Goal: Transaction & Acquisition: Obtain resource

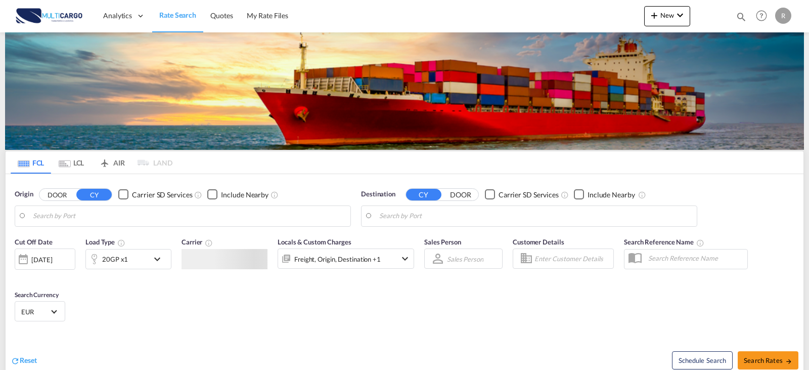
type input "[GEOGRAPHIC_DATA] ([GEOGRAPHIC_DATA]), PTLIS"
type input "Suape Pt / Ipojuca, [GEOGRAPHIC_DATA]"
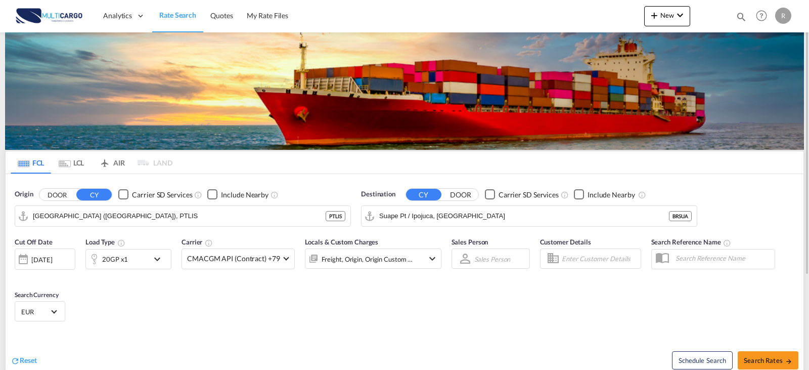
click at [241, 299] on div "Cut Off Date [DATE] [DATE] Load Type 20GP x1 Carrier CMACGM API (Contract) +79 …" at bounding box center [405, 281] width 798 height 99
click at [147, 214] on input "[GEOGRAPHIC_DATA] ([GEOGRAPHIC_DATA]), PTLIS" at bounding box center [189, 215] width 313 height 15
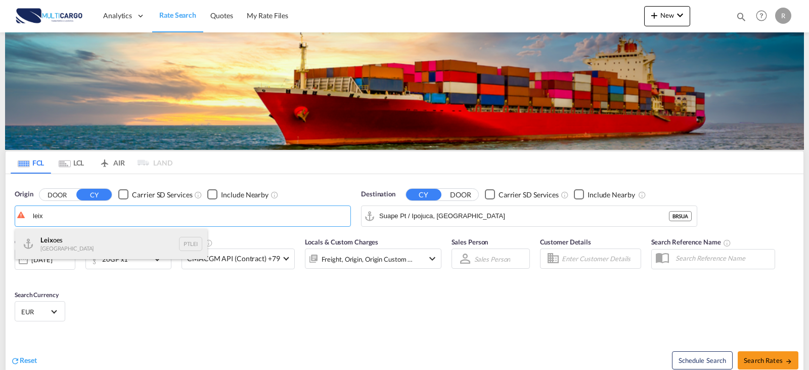
click at [76, 248] on div "Leix oes Portugal PTLEI" at bounding box center [111, 244] width 192 height 30
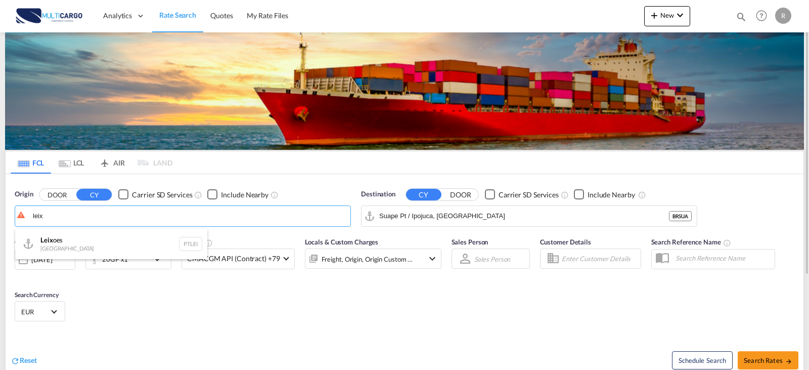
type input "Leixoes, PTLEI"
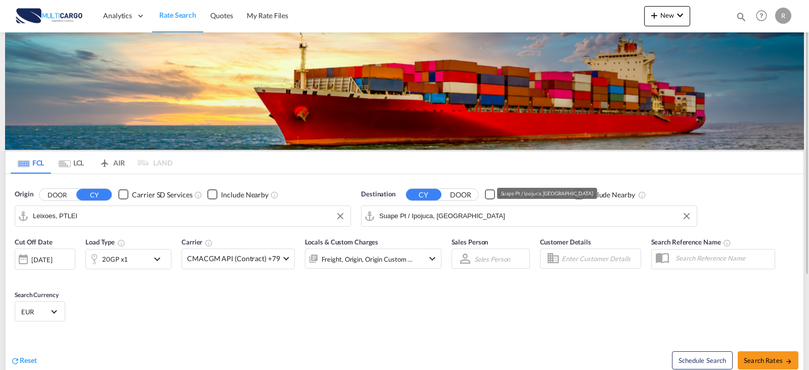
click at [521, 225] on md-autocomplete-wrap "Suape Pt / Ipojuca, [GEOGRAPHIC_DATA]" at bounding box center [535, 218] width 313 height 20
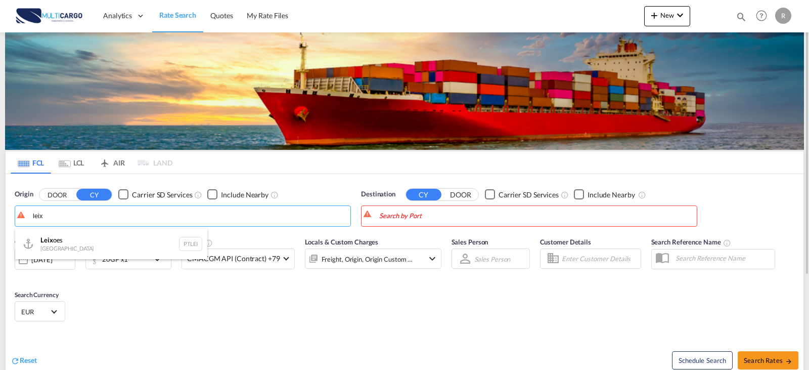
click at [106, 240] on div "Leix oes Portugal PTLEI" at bounding box center [111, 244] width 192 height 30
type input "Leixoes, PTLEI"
click at [449, 217] on body "Analytics Reports Dashboard Rate Search Quotes My Rate Files Analytics" at bounding box center [404, 185] width 809 height 370
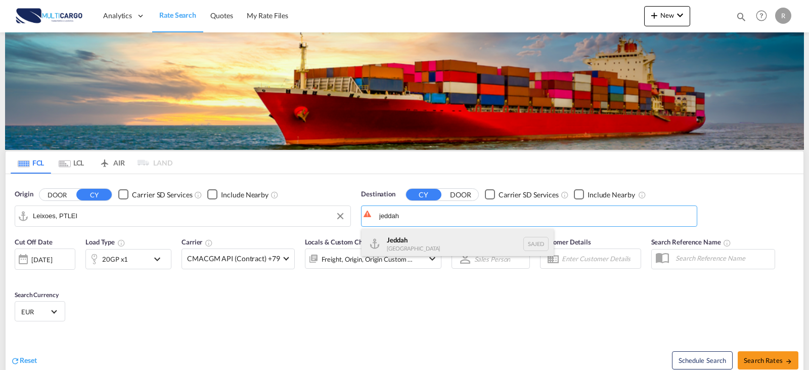
click at [386, 246] on div "Jeddah [GEOGRAPHIC_DATA] SAJED" at bounding box center [458, 244] width 192 height 30
type input "Jeddah, SAJED"
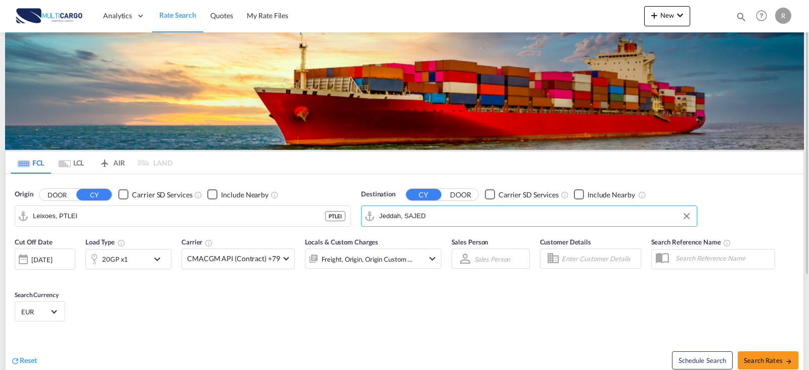
click at [156, 261] on md-icon "icon-chevron-down" at bounding box center [159, 259] width 17 height 12
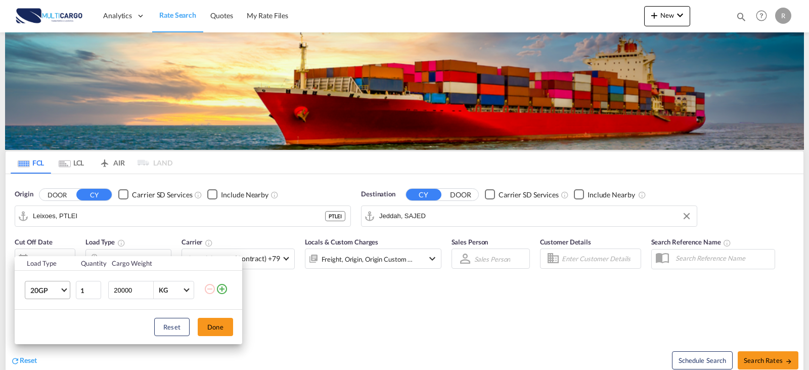
click at [49, 288] on span "20GP" at bounding box center [44, 290] width 29 height 10
click at [53, 296] on md-option "40HC" at bounding box center [56, 296] width 69 height 24
click at [215, 321] on button "Done" at bounding box center [215, 327] width 35 height 18
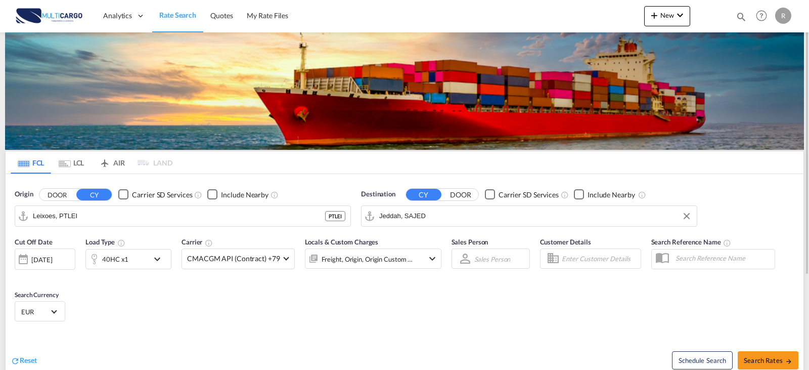
click at [436, 255] on md-icon "icon-chevron-down" at bounding box center [432, 258] width 12 height 12
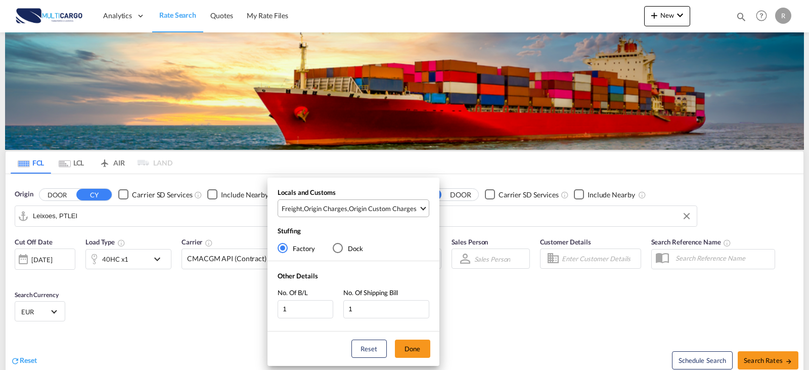
click at [377, 210] on div "Origin Custom Charges" at bounding box center [383, 208] width 68 height 9
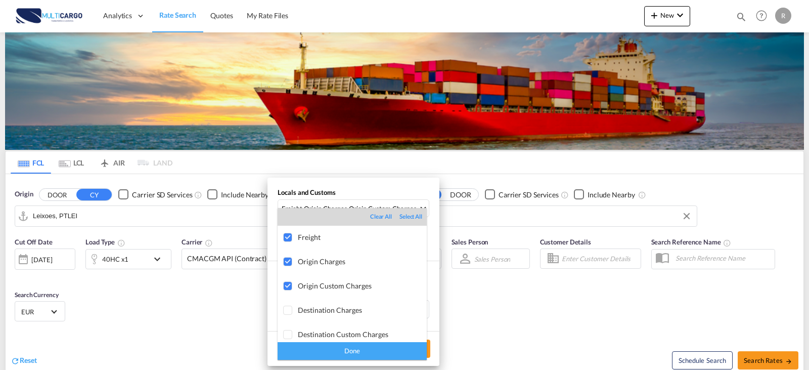
drag, startPoint x: 602, startPoint y: 319, endPoint x: 662, endPoint y: 330, distance: 60.7
click at [615, 321] on md-backdrop at bounding box center [404, 185] width 809 height 370
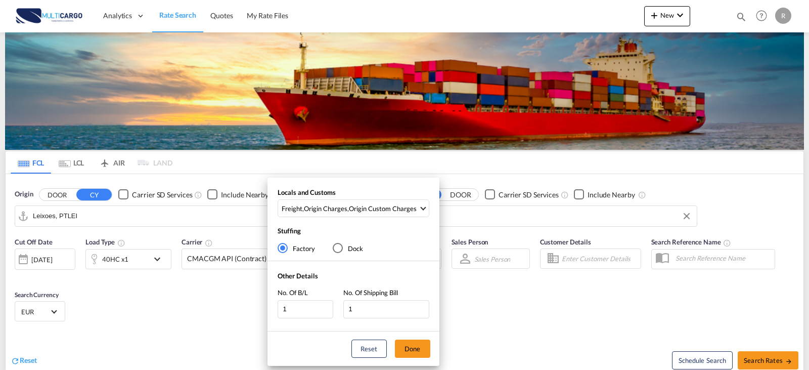
click at [786, 350] on div "Locals and Customs Freight , Origin Charges , Origin Custom Charges Stuffing Fa…" at bounding box center [404, 185] width 809 height 370
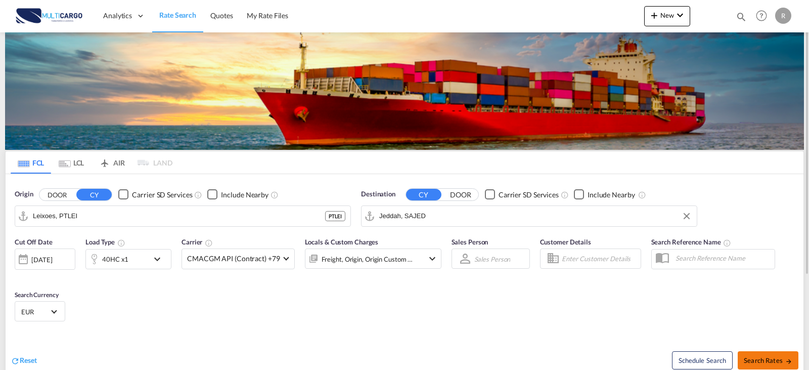
click at [784, 357] on span "Search Rates" at bounding box center [768, 360] width 49 height 8
type input "PTLEI to SAJED / [DATE]"
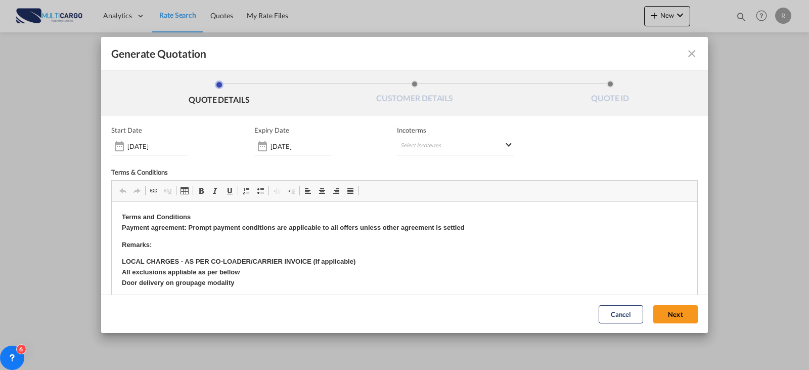
click at [402, 164] on div "Start Date [DATE] Expiry Date [DATE] Incoterms Select Incoterms CIP - import Ca…" at bounding box center [404, 255] width 587 height 259
click at [423, 154] on md-select "Select Incoterms CIP - import Carriage and Insurance Paid to CIF - import Cost,…" at bounding box center [455, 146] width 117 height 18
type md-option "[object Object]"
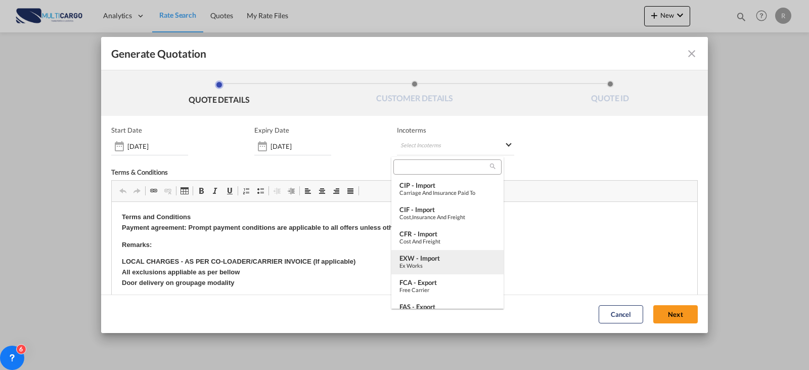
type md-option "[object Object]"
click at [440, 259] on div "EXW - import" at bounding box center [448, 258] width 96 height 8
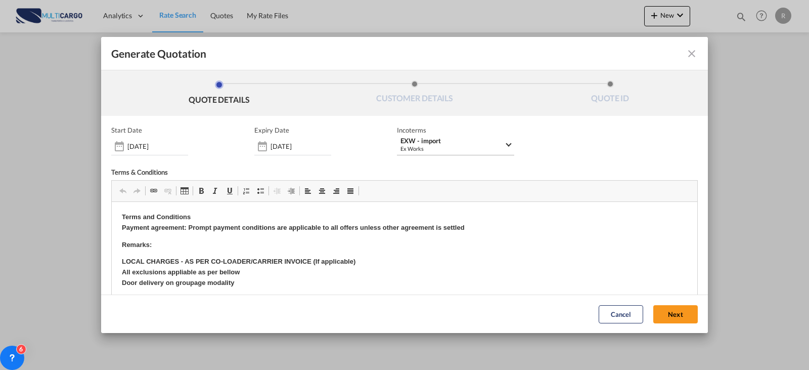
click at [431, 140] on div "EXW - import" at bounding box center [453, 141] width 104 height 8
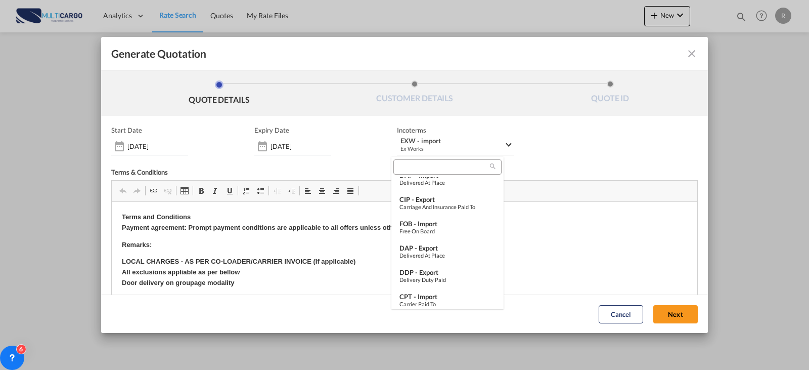
scroll to position [304, 0]
click at [443, 265] on md-option "EXW - export Ex Works" at bounding box center [448, 274] width 112 height 24
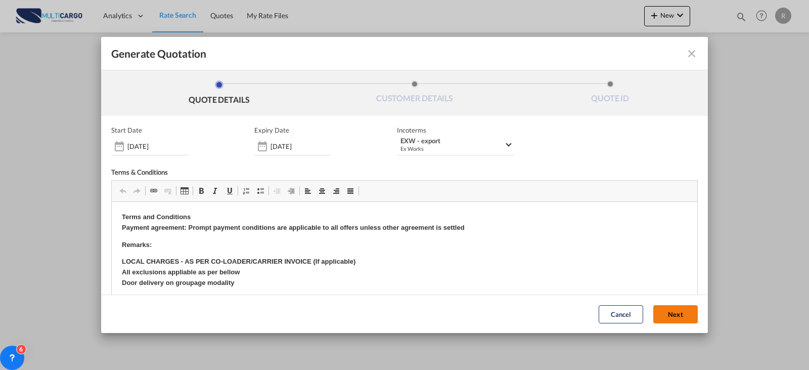
click at [680, 309] on button "Next" at bounding box center [676, 314] width 45 height 18
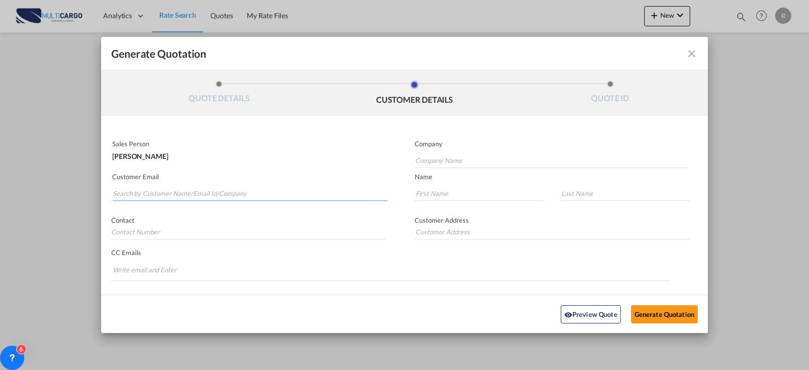
click at [206, 190] on input "Search by Customer Name/Email Id/Company" at bounding box center [250, 193] width 275 height 15
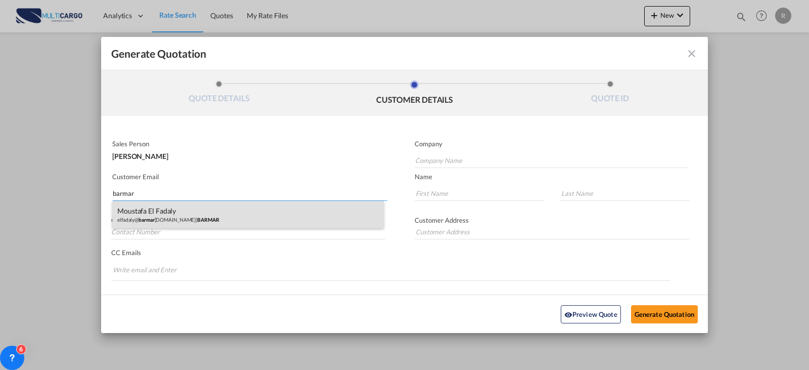
type input "barmar"
click at [267, 217] on div "Moustafa El Fadaly elfadaly@ barmar [DOMAIN_NAME] | BARMAR" at bounding box center [248, 214] width 272 height 27
type input "BARMAR"
type input "[EMAIL_ADDRESS][DOMAIN_NAME]"
type input "Moustafa"
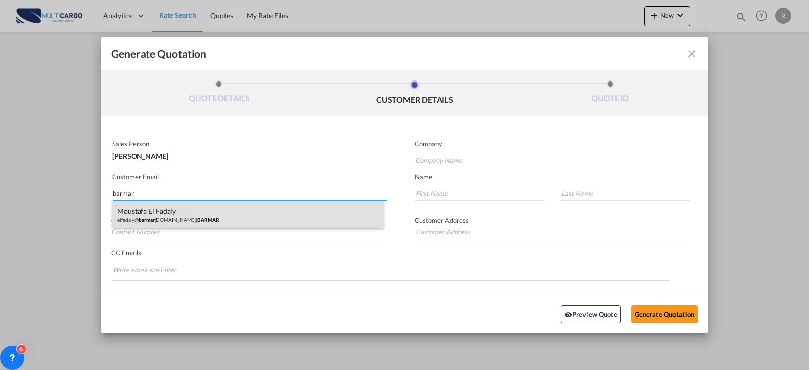
type input "El Fadaly"
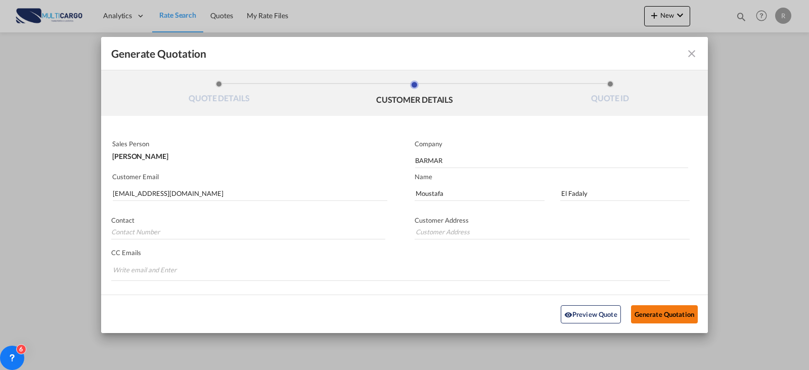
click at [680, 307] on button "Generate Quotation" at bounding box center [664, 314] width 67 height 18
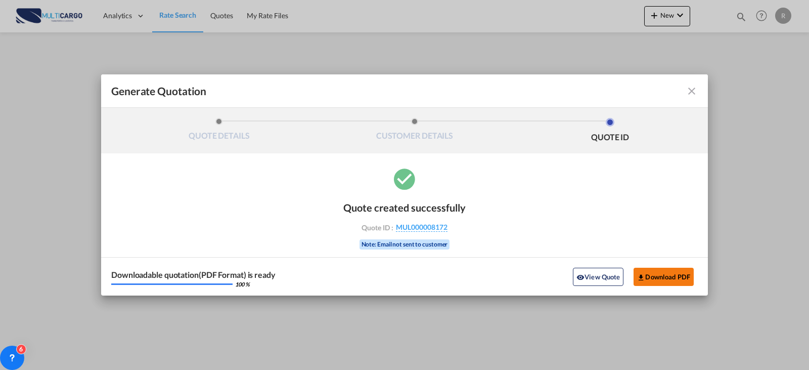
click at [667, 269] on button "Download PDF" at bounding box center [664, 277] width 60 height 18
click at [690, 96] on md-icon "icon-close fg-AAA8AD cursor m-0" at bounding box center [692, 91] width 12 height 12
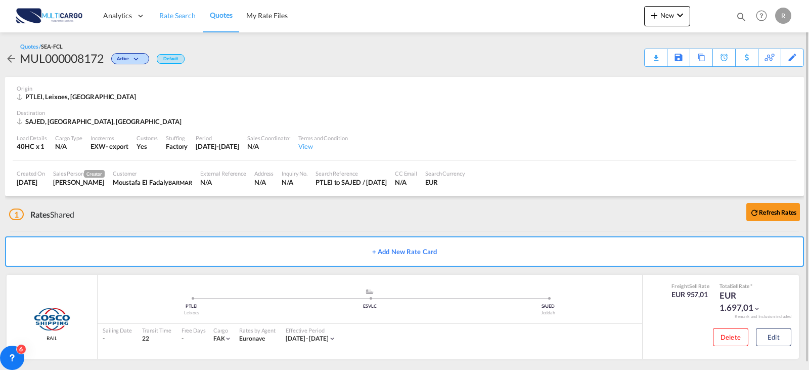
click at [192, 19] on span "Rate Search" at bounding box center [177, 15] width 36 height 9
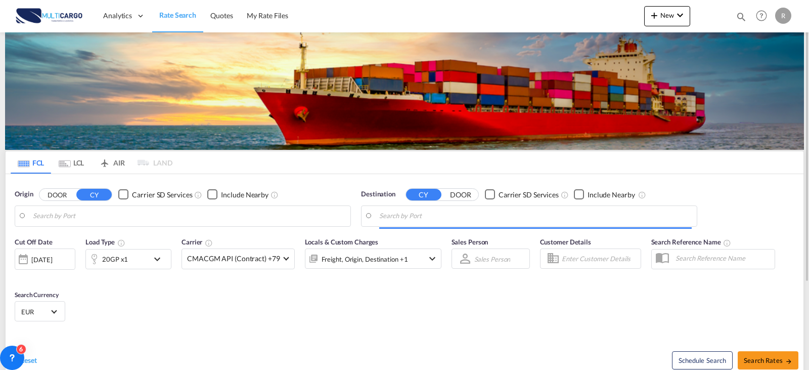
type input "Leixoes, PTLEI"
type input "Jeddah, SAJED"
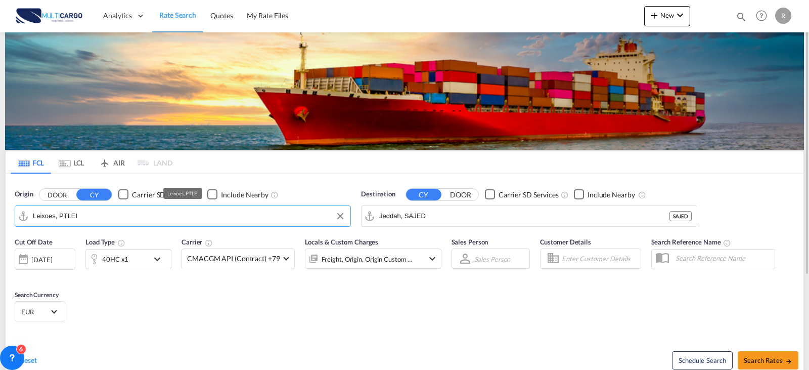
click at [129, 224] on md-autocomplete-wrap "Leixoes, PTLEI" at bounding box center [189, 218] width 313 height 20
drag, startPoint x: 106, startPoint y: 215, endPoint x: -103, endPoint y: 206, distance: 208.6
click at [0, 206] on html "Analytics Reports Dashboard Rate Search Quotes My Rate Files" at bounding box center [404, 185] width 809 height 370
drag, startPoint x: 85, startPoint y: 225, endPoint x: 1, endPoint y: 206, distance: 86.5
click at [1, 206] on div "FCL LCL AIR LAND FCL LCL AIR LAND Origin DOOR CY Carrier SD Services Include Ne…" at bounding box center [404, 264] width 809 height 465
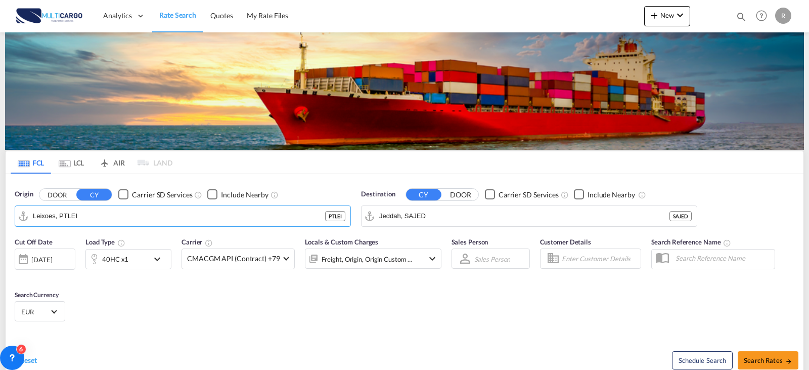
drag, startPoint x: 89, startPoint y: 212, endPoint x: -3, endPoint y: 212, distance: 92.1
click at [0, 212] on html "Analytics Reports Dashboard Rate Search Quotes My Rate Files" at bounding box center [404, 185] width 809 height 370
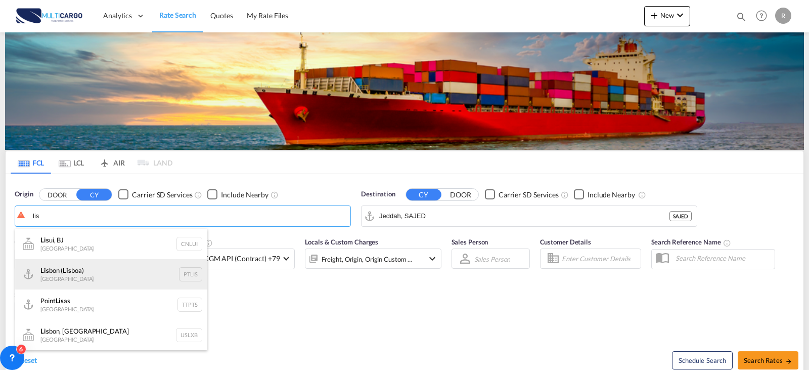
click at [117, 272] on div "Lis bon ( Lis boa) [GEOGRAPHIC_DATA] PTLIS" at bounding box center [111, 274] width 192 height 30
type input "[GEOGRAPHIC_DATA] ([GEOGRAPHIC_DATA]), PTLIS"
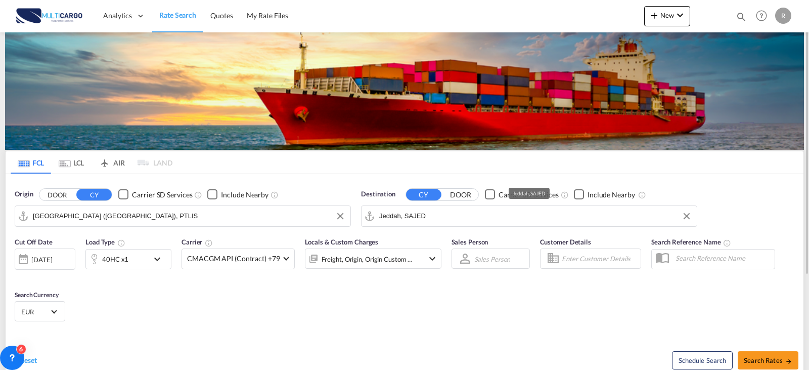
click at [435, 218] on input "Jeddah, SAJED" at bounding box center [535, 215] width 313 height 15
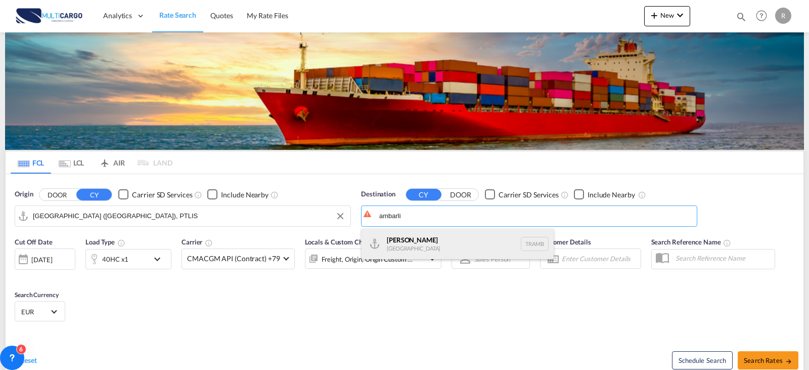
click at [433, 233] on div "Ambarli [GEOGRAPHIC_DATA] TRAMB" at bounding box center [458, 244] width 192 height 30
type input "Ambarli, TRAMB"
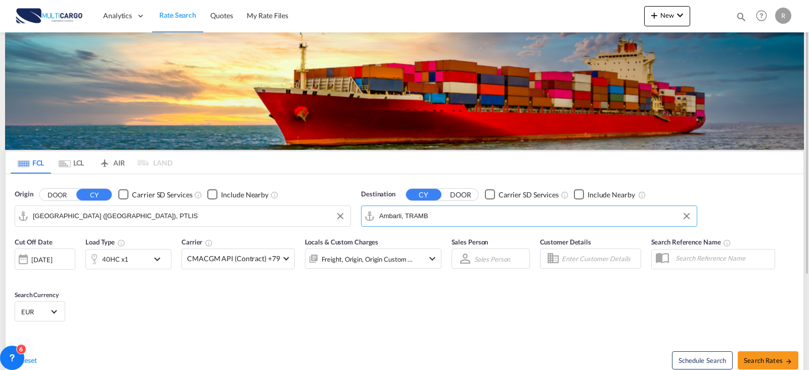
click at [213, 317] on div "Cut Off Date [DATE] [DATE] Load Type 40HC x1 Carrier CMACGM API (Contract) +79 …" at bounding box center [405, 281] width 798 height 99
click at [162, 266] on div "40HC x1" at bounding box center [128, 259] width 86 height 20
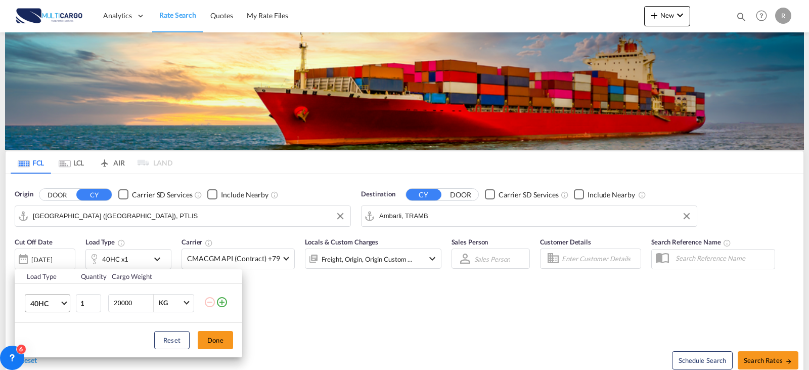
click at [58, 305] on span "40HC" at bounding box center [44, 303] width 29 height 10
click at [58, 305] on md-option "40HC" at bounding box center [56, 296] width 69 height 24
click at [220, 301] on md-icon "icon-plus-circle-outline" at bounding box center [222, 302] width 12 height 12
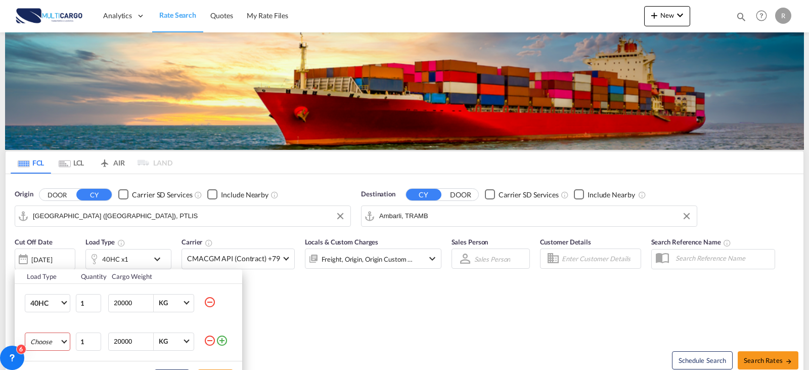
click at [58, 337] on md-select "Choose 20GP 40GP 40HC 45HC 20RE 40RE 40HR 20OT 40OT 20FR 40FR 40NR 20NR 45S 20T…" at bounding box center [48, 341] width 46 height 18
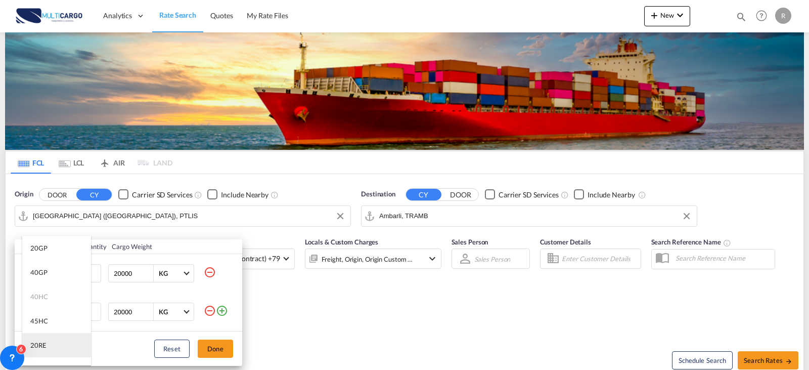
scroll to position [51, 0]
click at [55, 320] on md-option "40RE" at bounding box center [56, 319] width 69 height 24
click at [60, 317] on md-select-value "40RE" at bounding box center [49, 311] width 40 height 17
click at [56, 287] on md-option "40HR" at bounding box center [56, 286] width 69 height 24
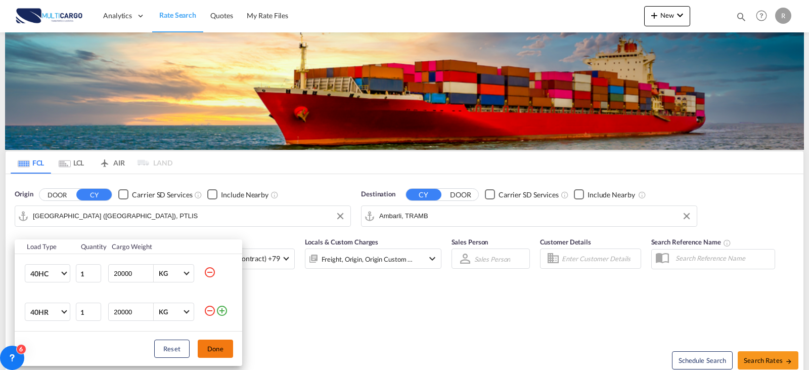
click at [215, 350] on button "Done" at bounding box center [215, 348] width 35 height 18
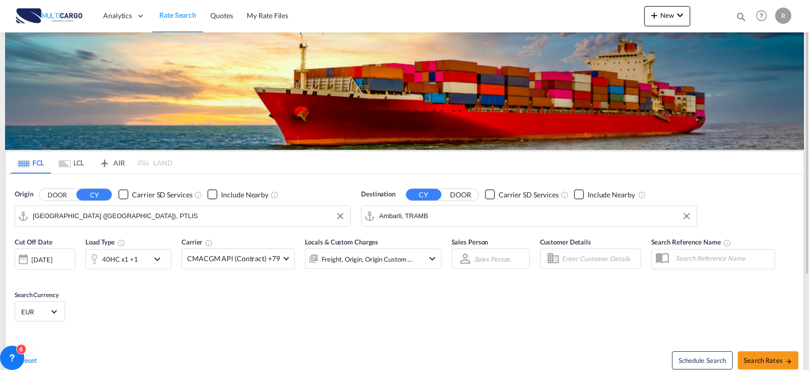
click at [421, 258] on div "Freight, Origin, Origin Custom +1" at bounding box center [373, 258] width 137 height 20
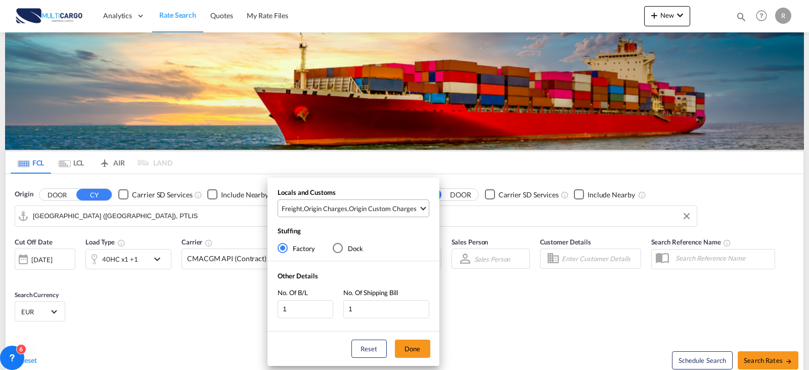
click at [356, 210] on div "Origin Custom Charges" at bounding box center [383, 208] width 68 height 9
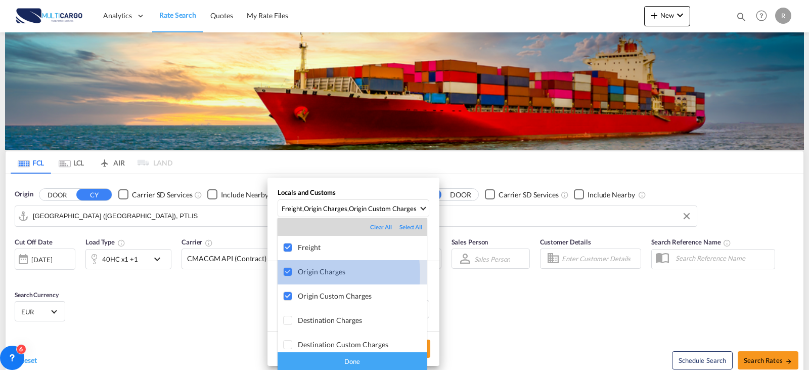
drag, startPoint x: 283, startPoint y: 274, endPoint x: 284, endPoint y: 281, distance: 7.6
click at [283, 277] on div at bounding box center [288, 272] width 10 height 10
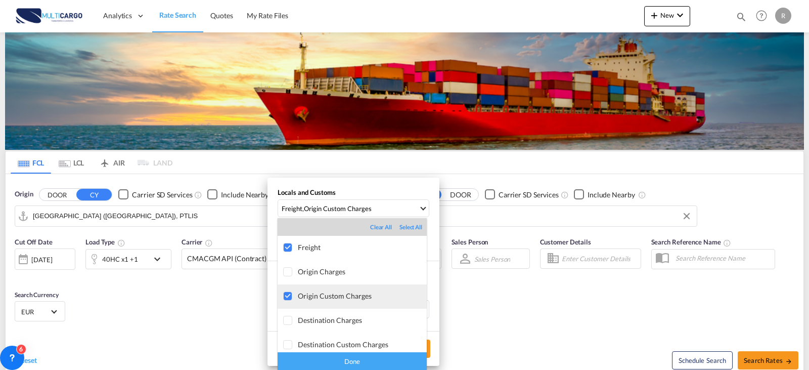
click at [284, 297] on div at bounding box center [288, 296] width 10 height 10
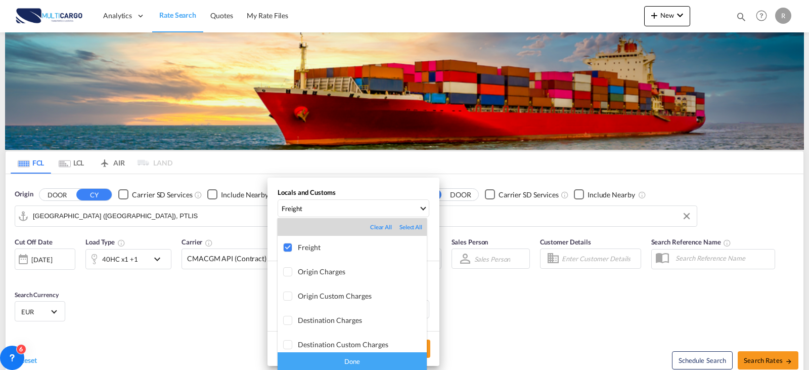
click at [335, 361] on div "Done" at bounding box center [352, 361] width 149 height 18
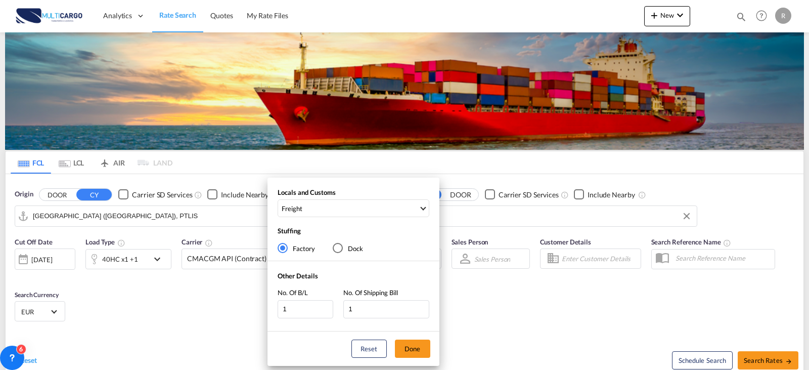
click at [764, 359] on div "Locals and Customs Freight Stuffing Factory Dock Other Details No. Of B/L 1 No.…" at bounding box center [404, 185] width 809 height 370
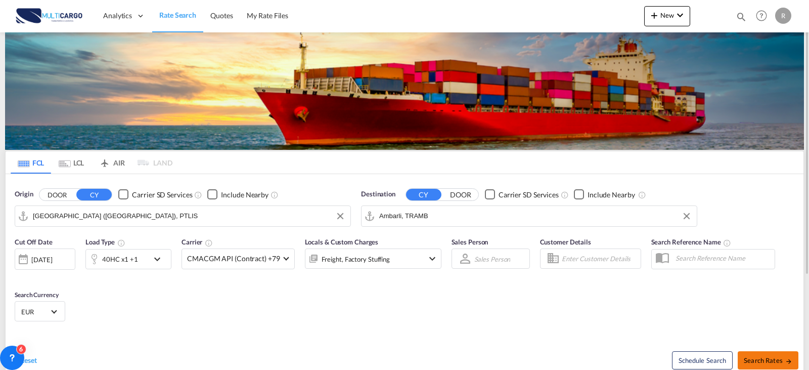
click at [771, 356] on span "Search Rates" at bounding box center [768, 360] width 49 height 8
type input "PTLIS to TRAMB / [DATE]"
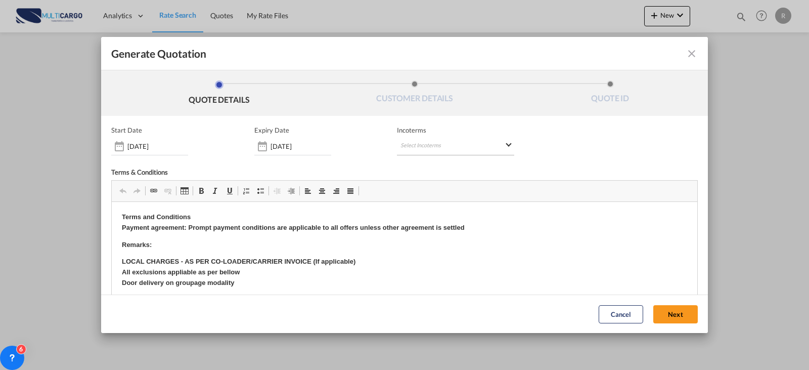
click at [414, 152] on md-select "Select Incoterms CIP - import Carriage and Insurance Paid to CIF - import Cost,…" at bounding box center [455, 146] width 117 height 18
type md-option "[object Object]"
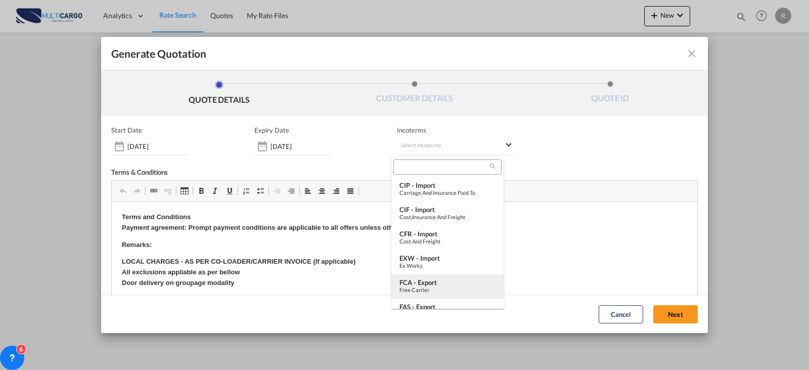
type md-option "[object Object]"
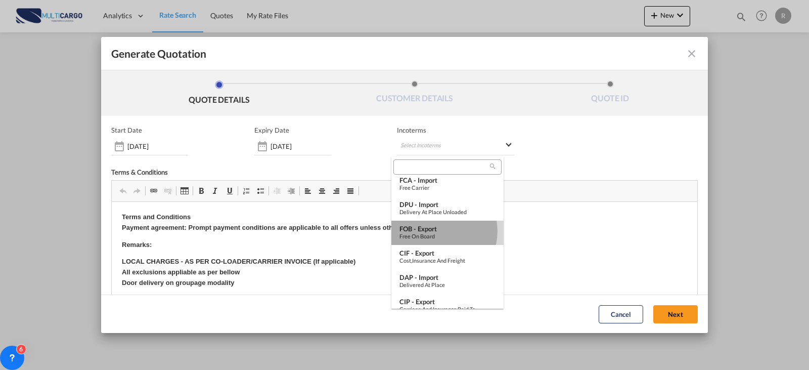
drag, startPoint x: 438, startPoint y: 231, endPoint x: 313, endPoint y: 19, distance: 246.0
click at [438, 231] on div "FOB - export" at bounding box center [448, 229] width 96 height 8
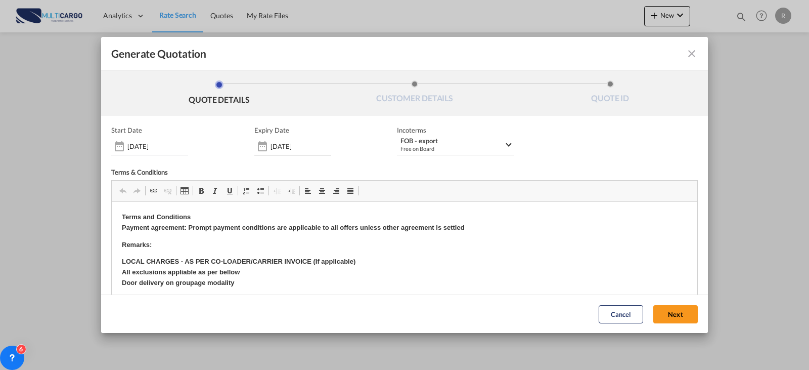
click at [267, 145] on div "Generate QuotationQUOTE ..." at bounding box center [262, 146] width 16 height 20
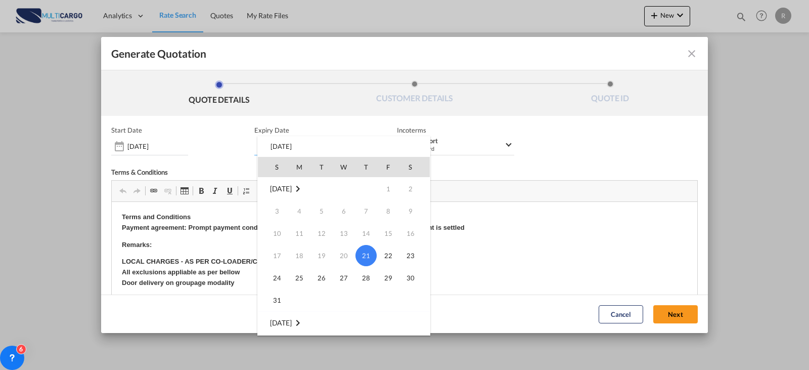
scroll to position [101, 0]
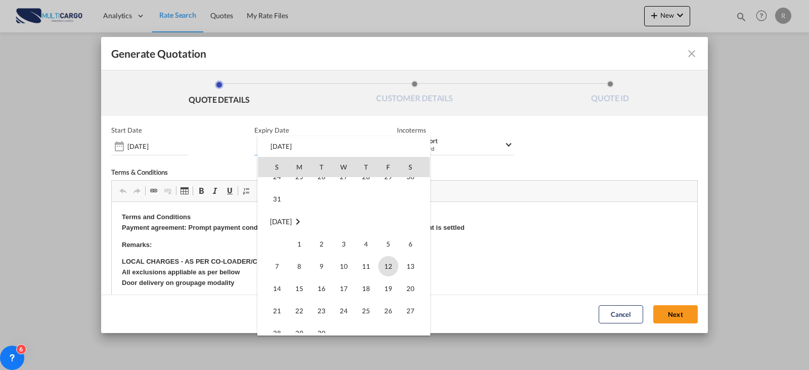
click at [383, 267] on span "12" at bounding box center [388, 266] width 20 height 20
type input "[DATE]"
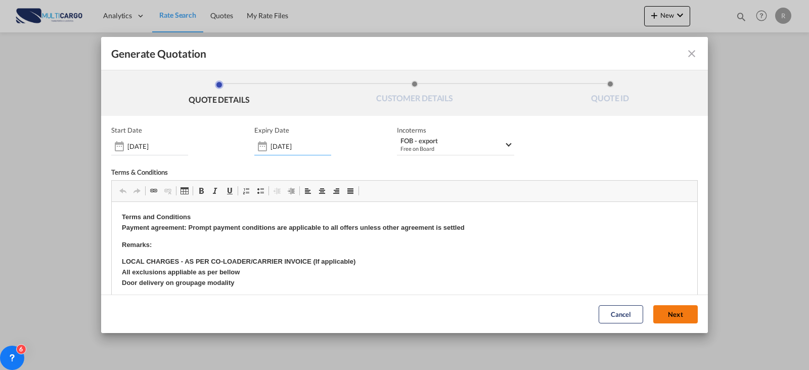
click at [654, 313] on button "Next" at bounding box center [676, 314] width 45 height 18
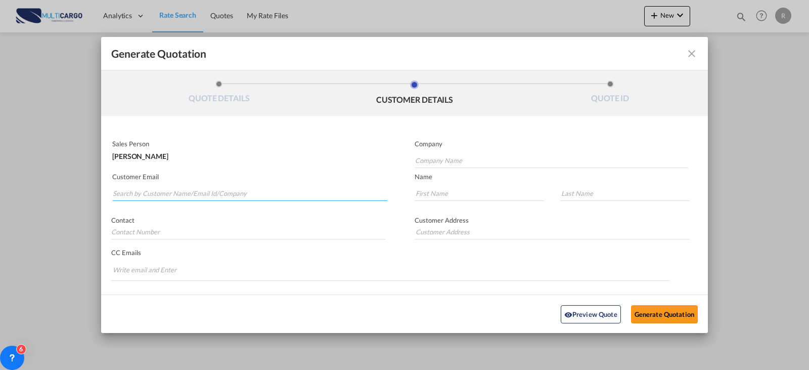
click at [261, 200] on md-autocomplete-wrap "Generate QuotationQUOTE ..." at bounding box center [249, 191] width 275 height 20
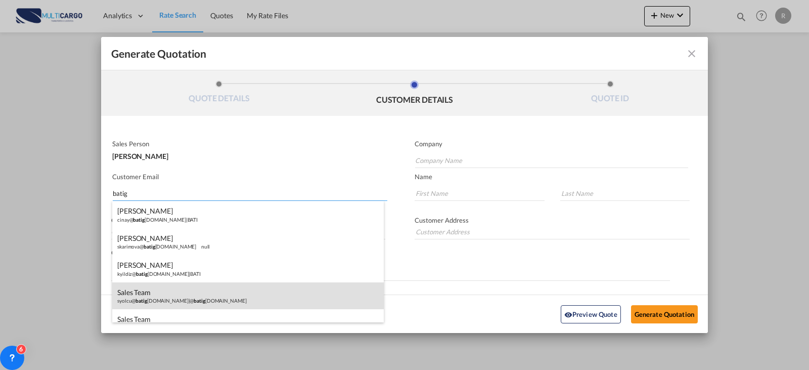
type input "batig"
click at [255, 290] on div "Sales Team syolcu@ batig [DOMAIN_NAME] | @ batig [DOMAIN_NAME]" at bounding box center [248, 295] width 272 height 27
type input "@[DOMAIN_NAME]"
type input "[EMAIL_ADDRESS][DOMAIN_NAME]"
type input "Sales"
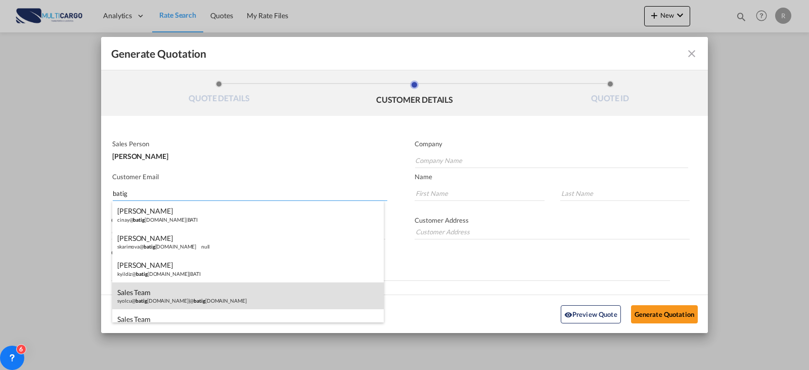
type input "Team"
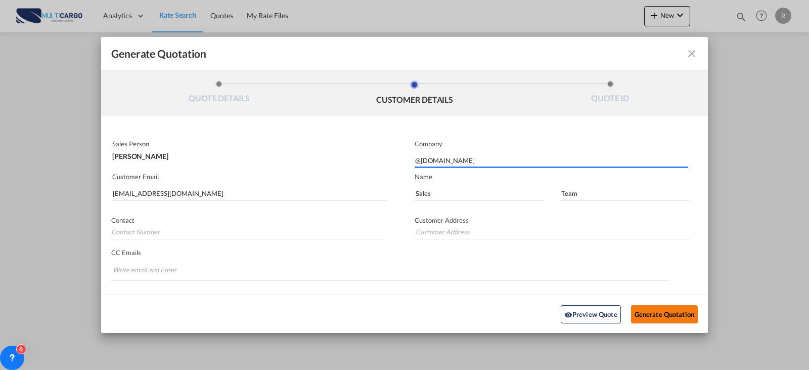
click at [668, 308] on button "Generate Quotation" at bounding box center [664, 314] width 67 height 18
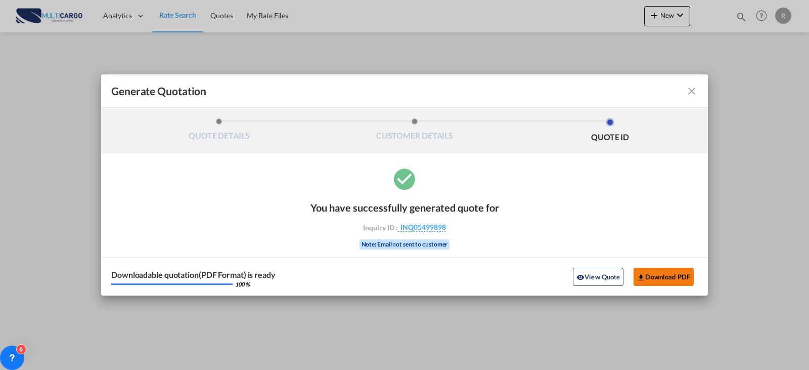
click at [655, 283] on button "Download PDF" at bounding box center [664, 277] width 60 height 18
click at [693, 101] on md-toolbar "Generate Quotation" at bounding box center [404, 90] width 607 height 33
click at [690, 91] on md-icon "icon-close fg-AAA8AD cursor m-0" at bounding box center [692, 91] width 12 height 12
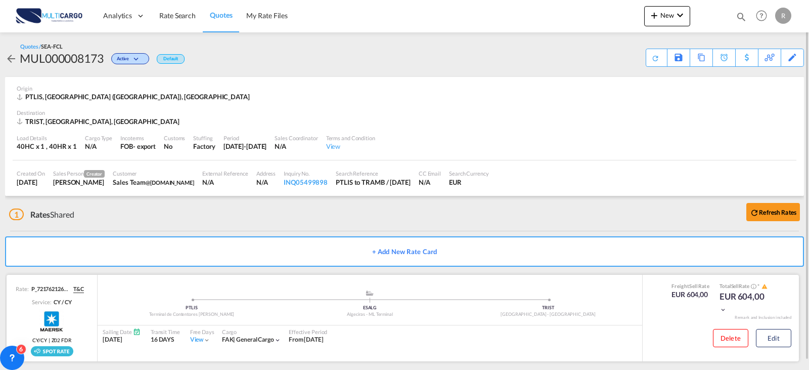
scroll to position [9, 0]
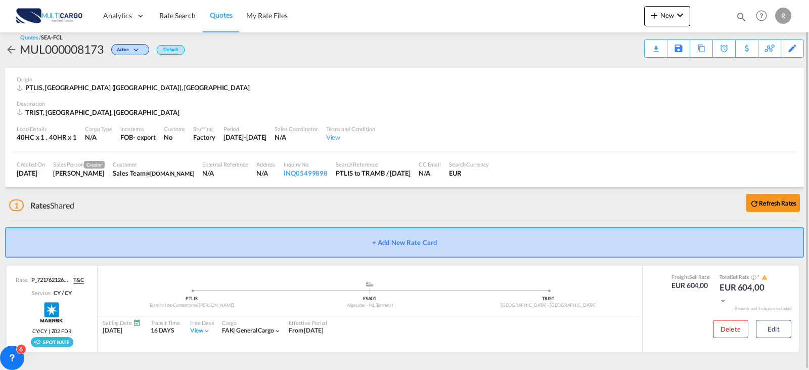
click at [409, 244] on button "+ Add New Rate Card" at bounding box center [404, 242] width 799 height 30
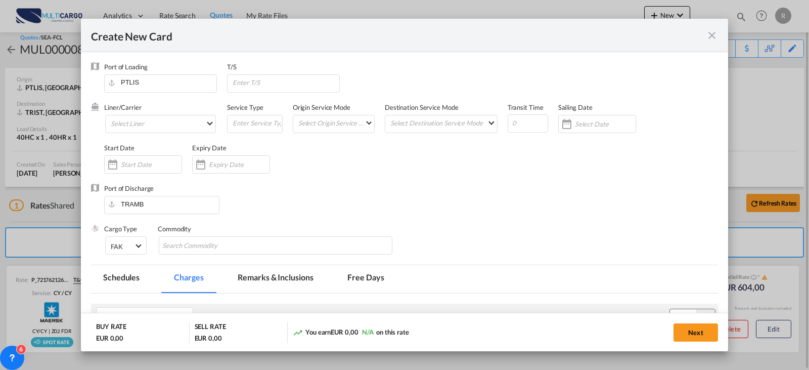
type input "Basic Ocean Freight"
select select "per equipment"
click at [194, 122] on md-select "Select Liner 2HM LOGISTICS D.O.O AAXL GLOBAL SHIPPING LINES LLC [PERSON_NAME] S…" at bounding box center [160, 124] width 111 height 18
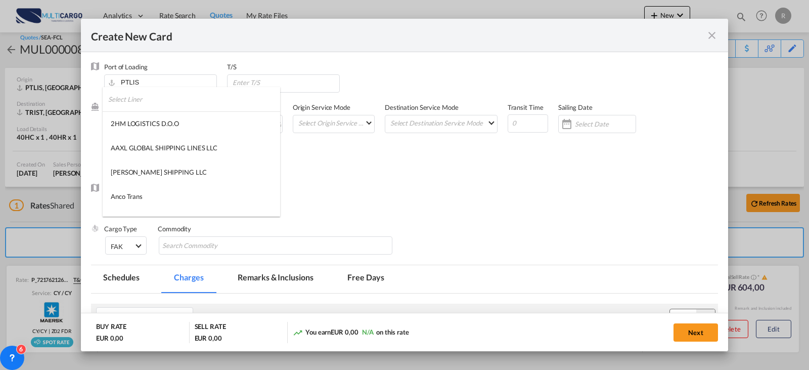
type md-option "1489"
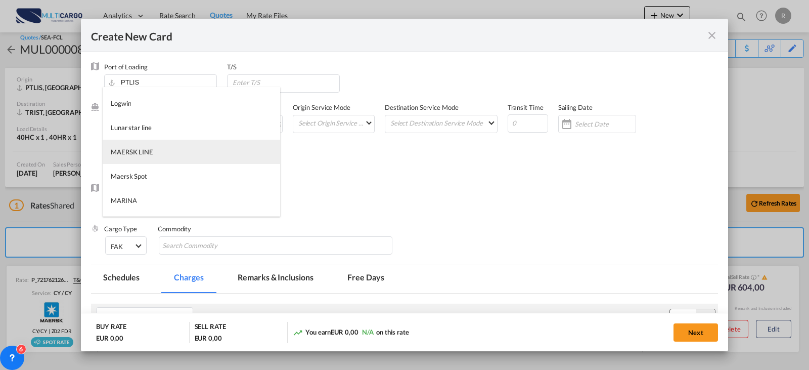
type md-option "2"
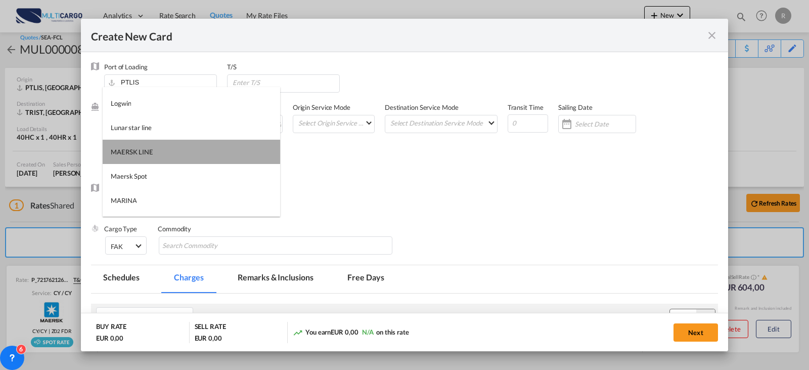
click at [194, 149] on md-option "MAERSK LINE" at bounding box center [192, 152] width 178 height 24
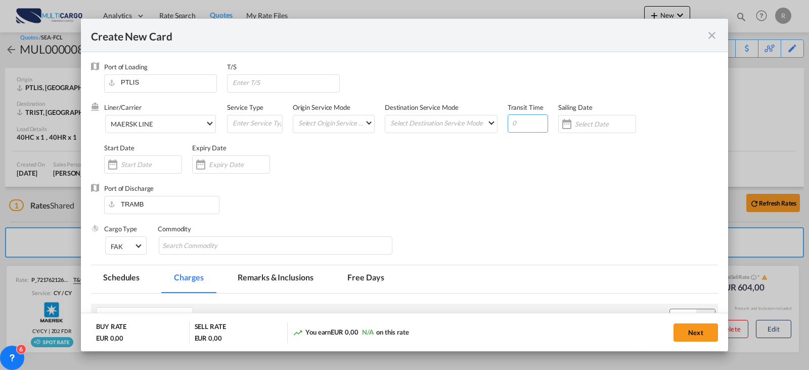
click at [522, 118] on input "Create New CardPort ..." at bounding box center [528, 123] width 40 height 18
type input "16"
click at [215, 164] on input "Create New CardPort ..." at bounding box center [239, 164] width 61 height 8
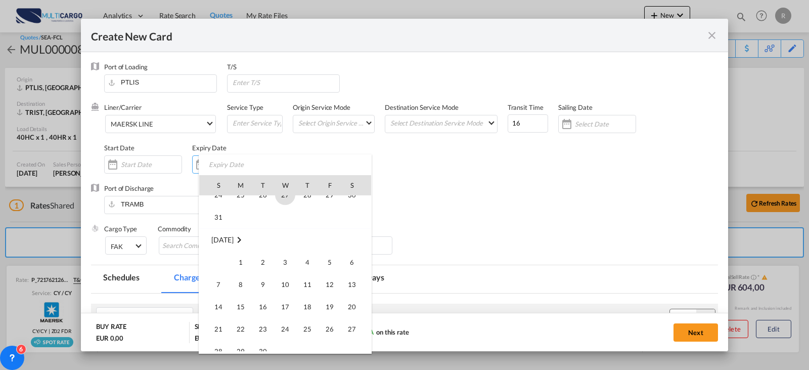
scroll to position [234335, 0]
click at [324, 235] on span "12" at bounding box center [330, 234] width 20 height 20
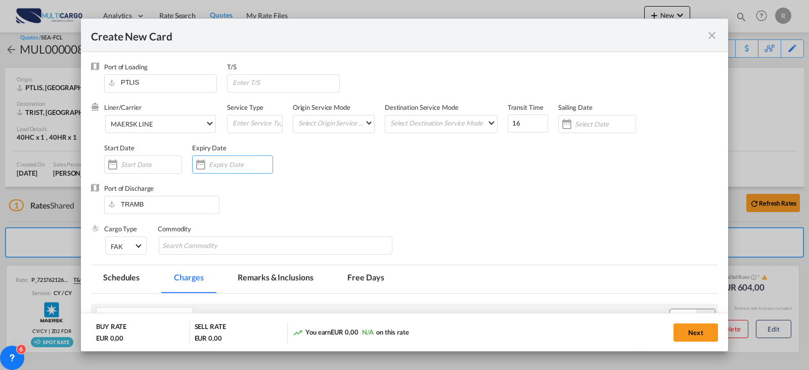
type input "[DATE]"
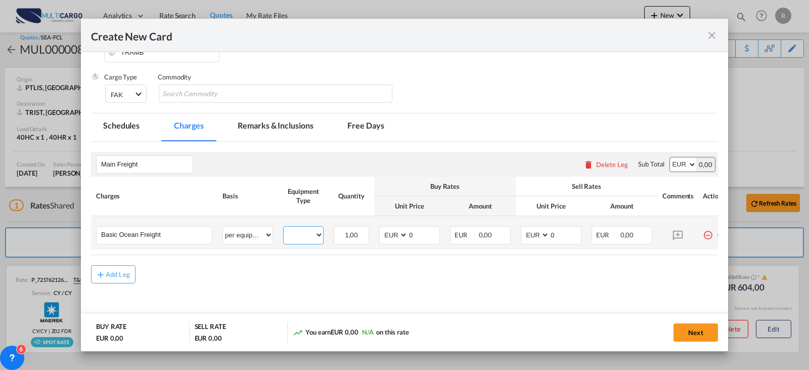
click at [302, 240] on select "40HC 40HR" at bounding box center [303, 235] width 39 height 14
select select "40HR"
click at [284, 228] on select "40HC 40HR" at bounding box center [303, 235] width 39 height 14
drag, startPoint x: 560, startPoint y: 235, endPoint x: 538, endPoint y: 234, distance: 22.8
click at [538, 234] on md-input-container "AED AFN ALL AMD ANG AOA ARS AUD AWG AZN BAM BBD BDT BGN BHD BIF BMD BND [PERSON…" at bounding box center [551, 235] width 61 height 18
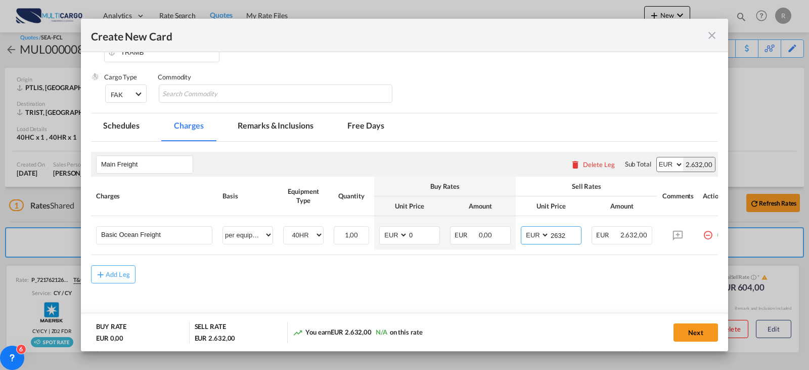
type input "2632"
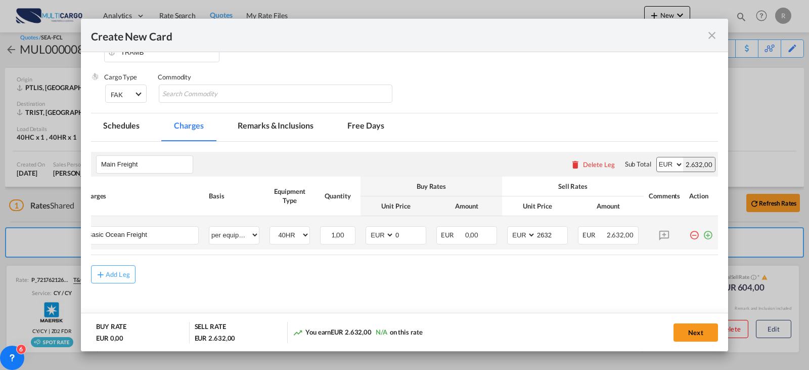
click at [705, 231] on md-icon "icon-plus-circle-outline green-400-fg" at bounding box center [708, 231] width 10 height 10
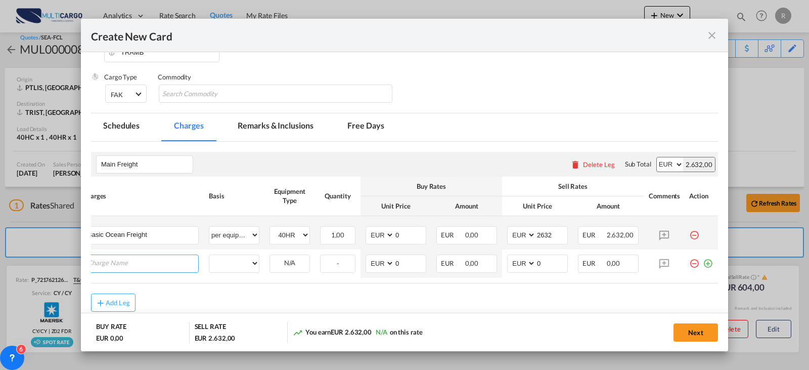
scroll to position [0, 10]
click at [163, 268] on input "Charge Name" at bounding box center [146, 262] width 111 height 15
paste input "Emission surcharge SPOT and ST Contract"
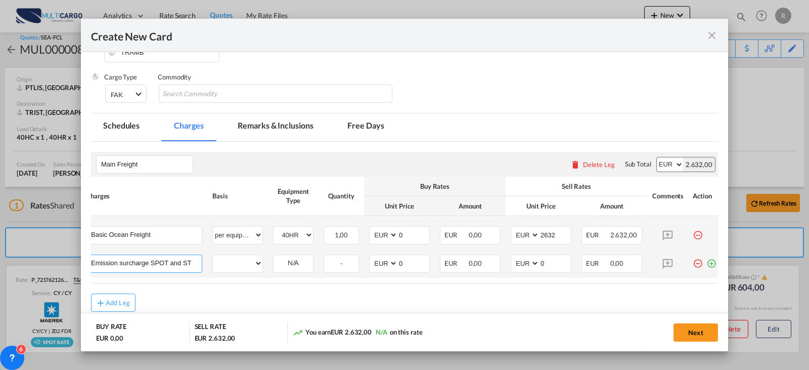
scroll to position [0, 25]
type input "Emission surcharge SPOT and ST Contract"
click at [247, 266] on select "per equipment per container per B/L per shipping bill per shipment % on freight…" at bounding box center [238, 263] width 50 height 16
select select "per container"
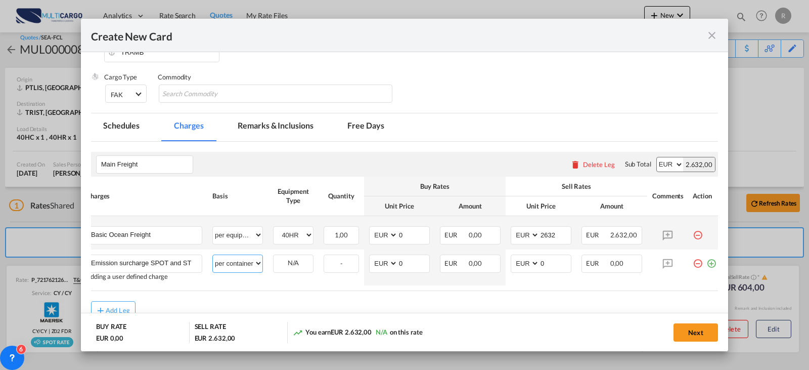
click at [213, 256] on select "per equipment per container per B/L per shipping bill per shipment % on freight…" at bounding box center [238, 263] width 50 height 16
type input "47"
click at [717, 330] on button "Next" at bounding box center [696, 332] width 45 height 18
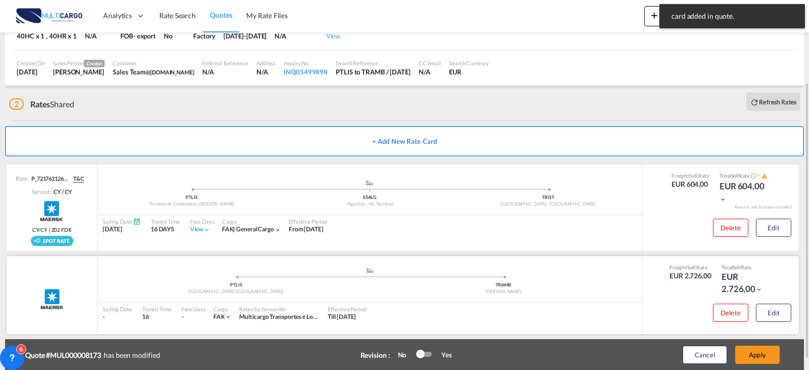
scroll to position [123, 0]
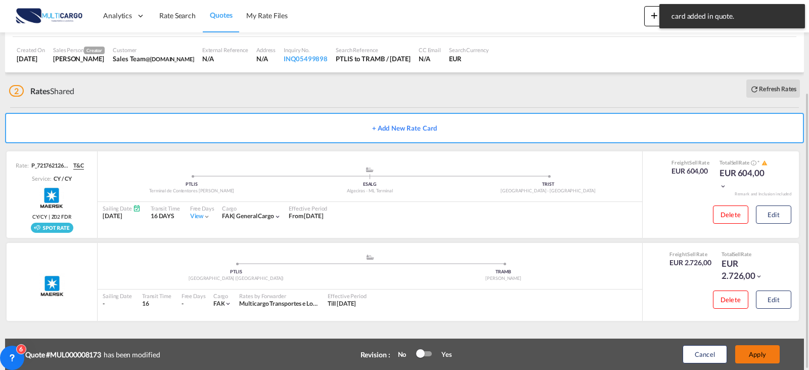
click at [757, 360] on button "Apply" at bounding box center [757, 354] width 45 height 18
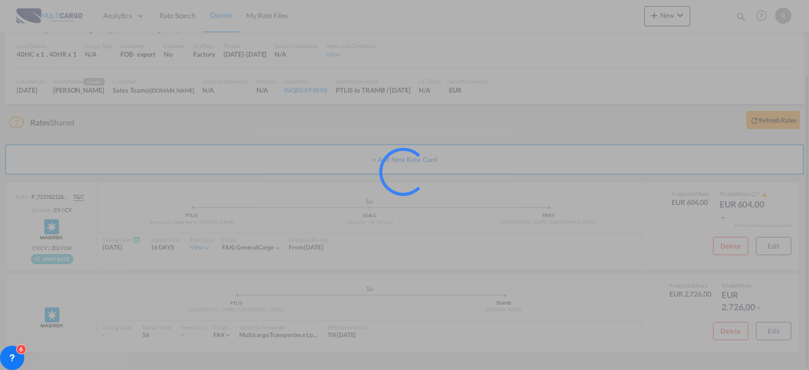
scroll to position [92, 0]
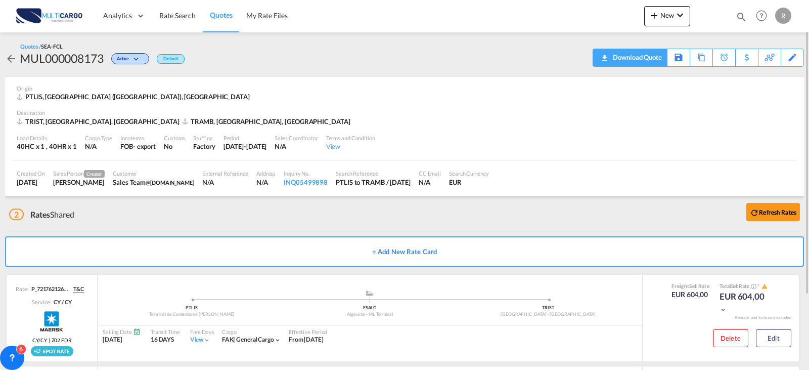
click at [661, 64] on div "Download Quote" at bounding box center [637, 57] width 52 height 16
click at [659, 28] on md-menu "New Rates Ratecard Ratesheet Quote" at bounding box center [667, 18] width 46 height 25
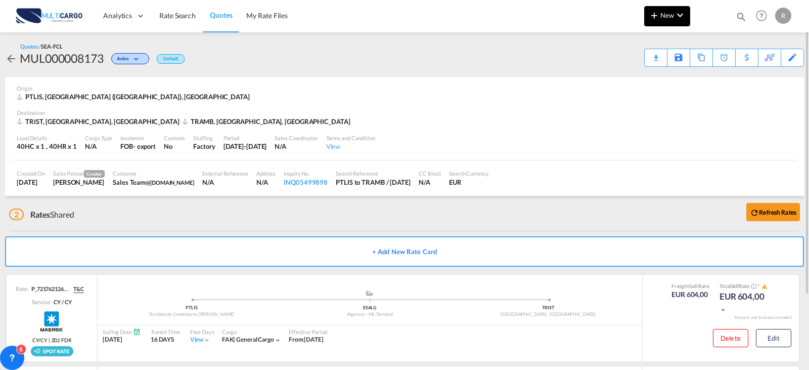
click at [661, 20] on button "New" at bounding box center [667, 16] width 46 height 20
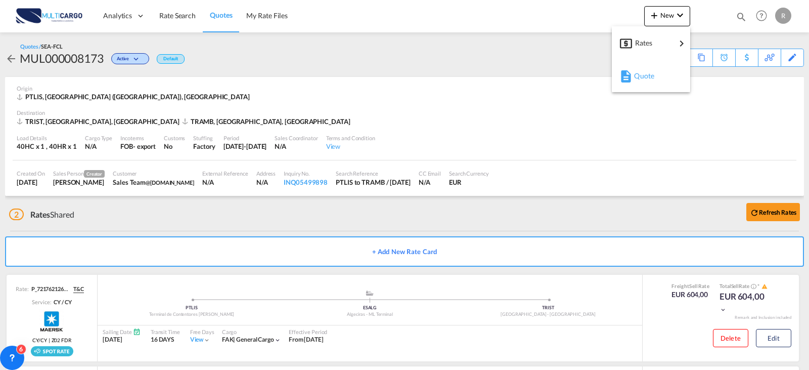
click at [645, 79] on span "Quote" at bounding box center [639, 76] width 11 height 20
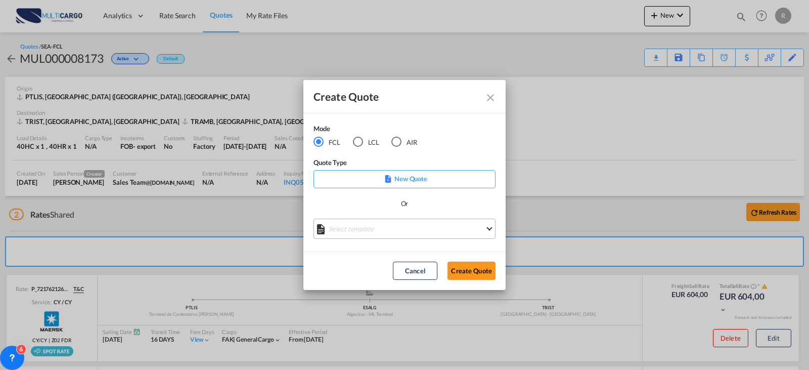
click at [415, 226] on md-select "Select template [DATE] IMP_EXW_FCL [PERSON_NAME] | [DATE] [DATE] IMP_DAP_FCL S/…" at bounding box center [405, 229] width 182 height 20
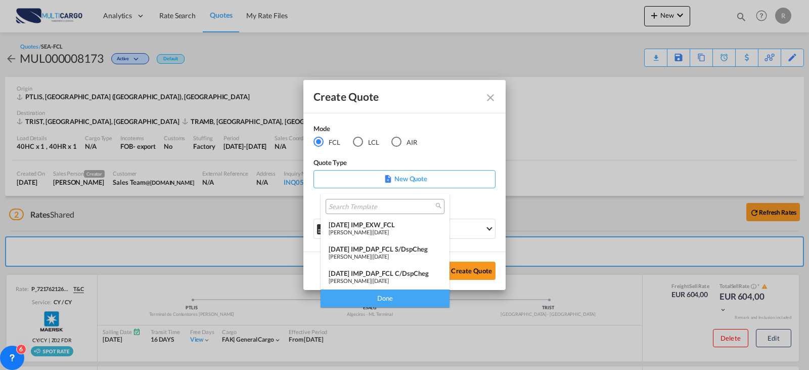
click at [407, 226] on div "[DATE] IMP_EXW_FCL" at bounding box center [385, 225] width 113 height 8
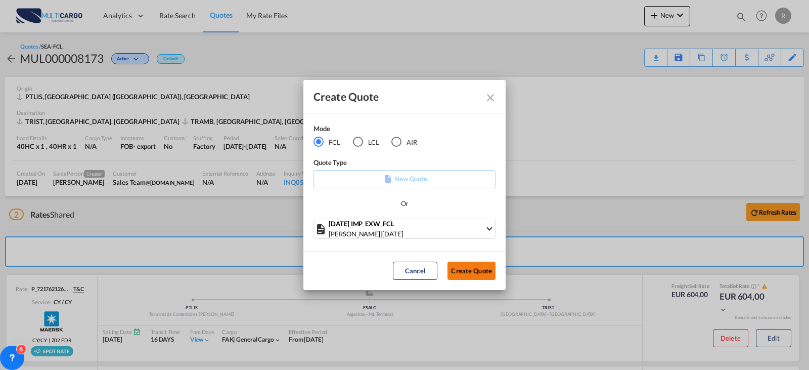
click at [459, 270] on button "Create Quote" at bounding box center [472, 271] width 48 height 18
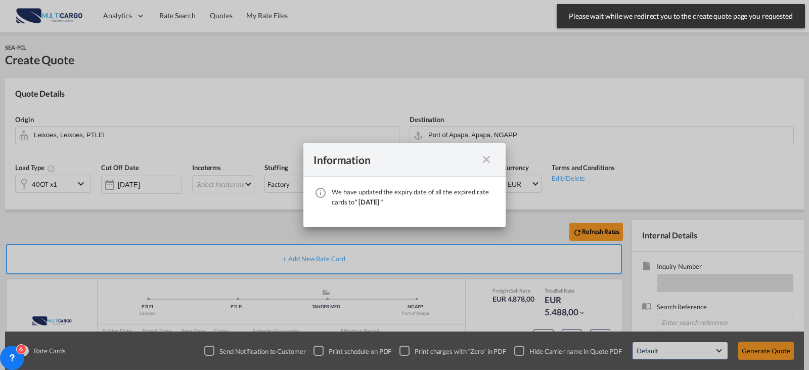
click at [489, 157] on md-icon "icon-close fg-AAA8AD cursor" at bounding box center [487, 159] width 12 height 12
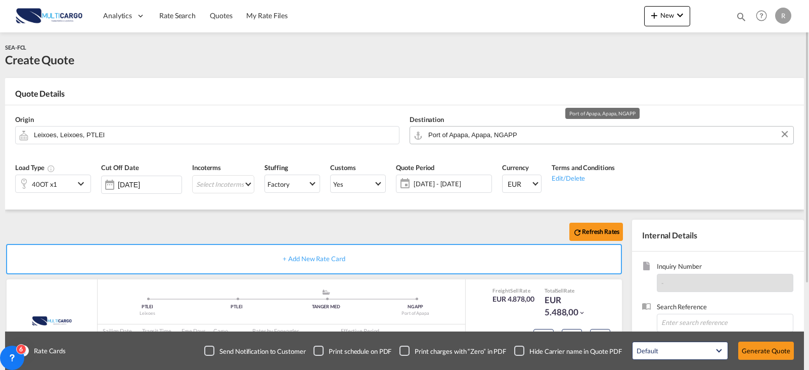
click at [534, 135] on input "Port of Apapa, Apapa, NGAPP" at bounding box center [608, 135] width 360 height 18
type input "m"
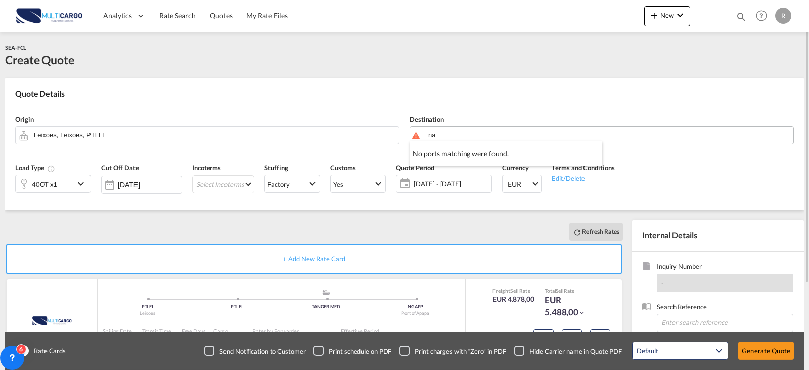
type input "n"
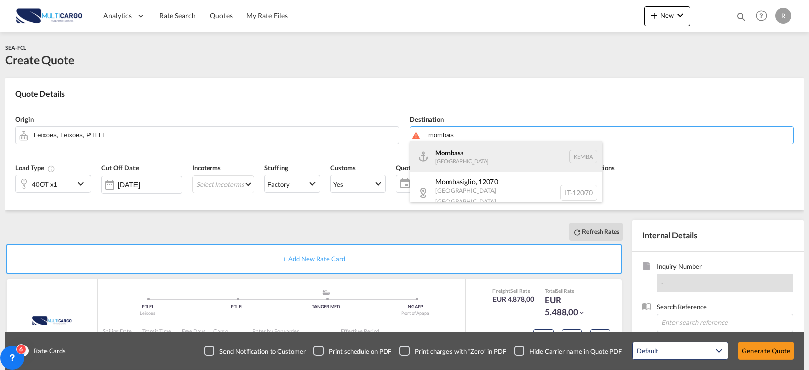
click at [514, 151] on div "Mombas a [GEOGRAPHIC_DATA] [GEOGRAPHIC_DATA]" at bounding box center [506, 156] width 192 height 30
type input "Mombasa, KEMBA"
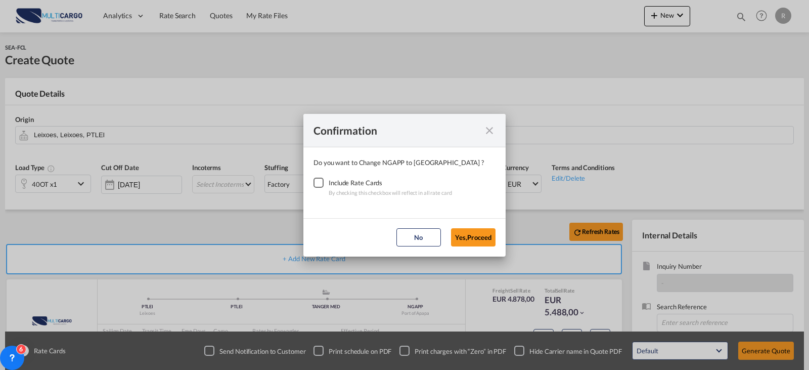
click at [319, 183] on div "Checkbox No Ink" at bounding box center [319, 183] width 10 height 10
click at [471, 233] on button "Yes,Proceed" at bounding box center [473, 237] width 45 height 18
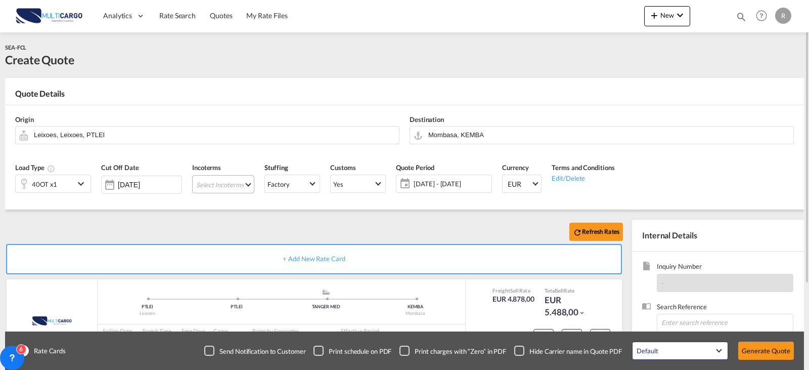
click at [222, 185] on md-select "Select Incoterms CIP - import Carriage and Insurance Paid to CIF - import Cost,…" at bounding box center [223, 184] width 62 height 18
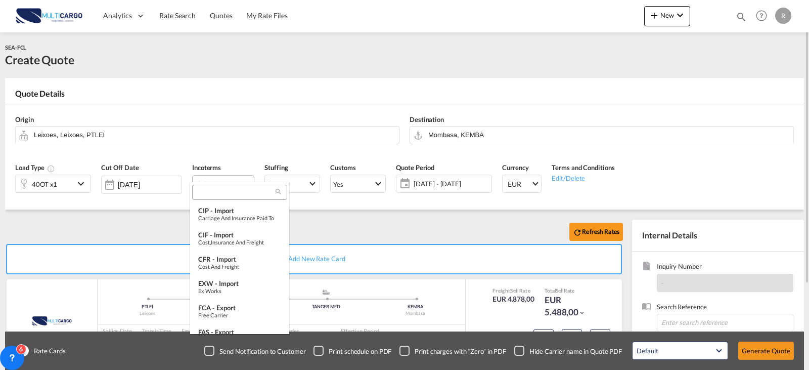
type md-option "[object Object]"
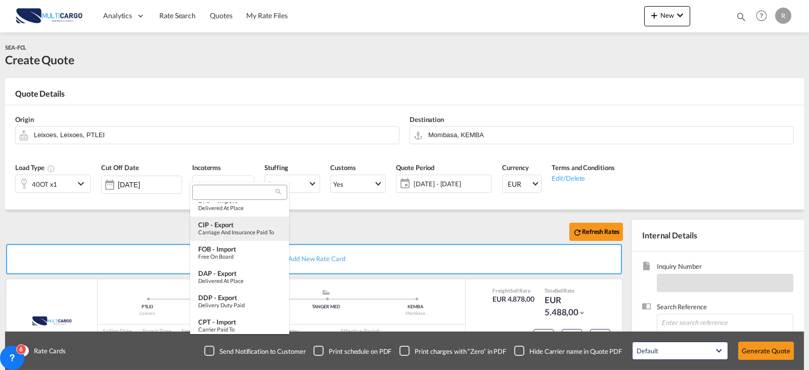
scroll to position [304, 0]
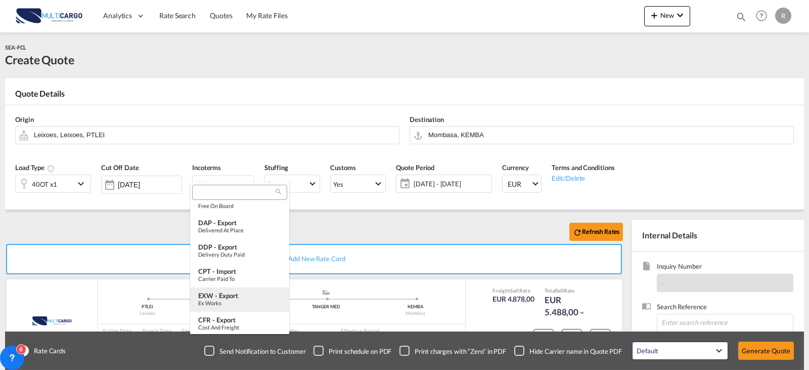
click at [242, 294] on div "EXW - export" at bounding box center [239, 295] width 83 height 8
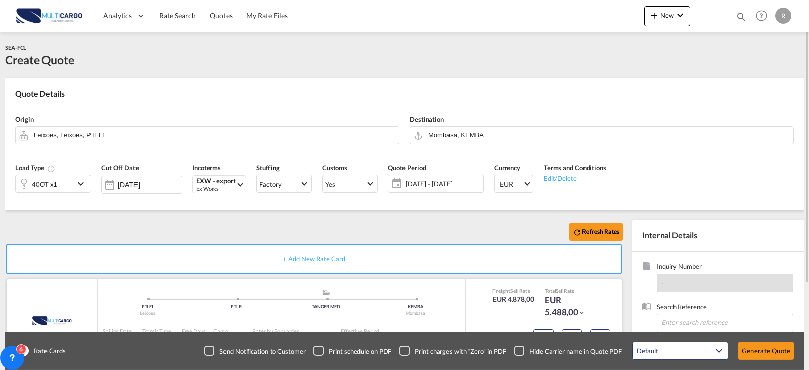
scroll to position [101, 0]
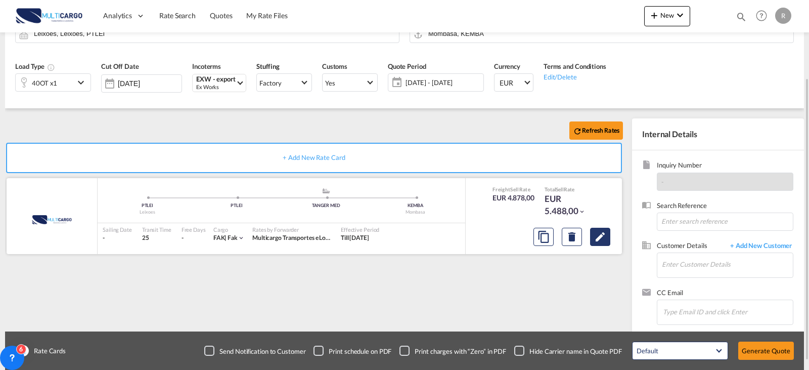
click at [609, 240] on button "Edit" at bounding box center [600, 237] width 20 height 18
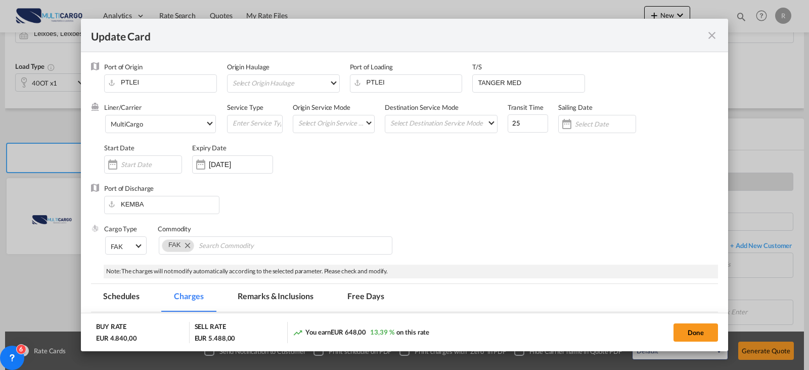
click at [717, 35] on md-icon "icon-close fg-AAA8AD m-0 pointer" at bounding box center [712, 35] width 12 height 12
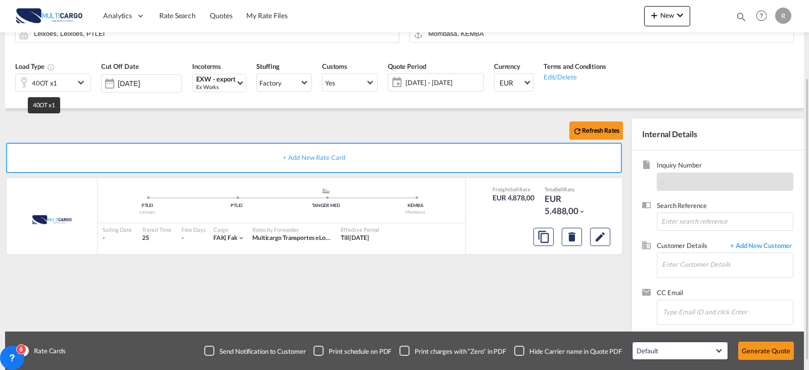
click at [58, 85] on div "40OT x1" at bounding box center [45, 82] width 59 height 17
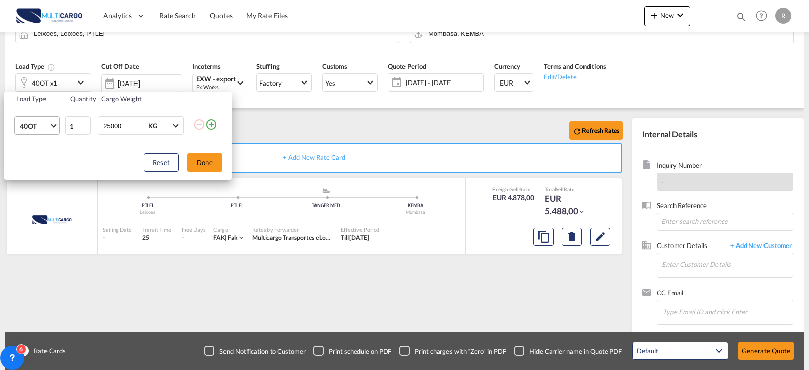
click at [51, 128] on md-select-value "40OT" at bounding box center [39, 125] width 40 height 17
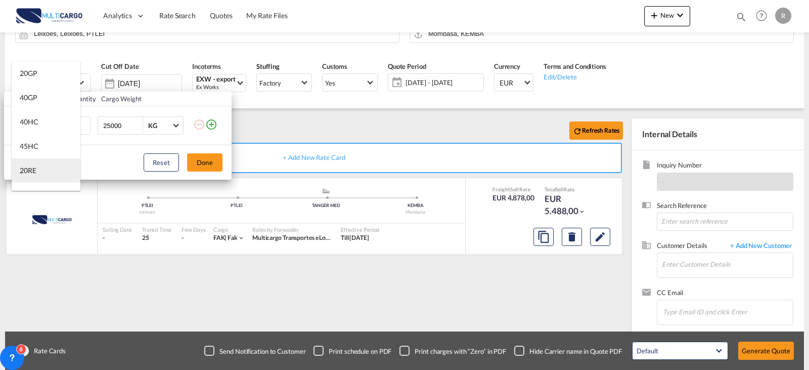
click at [45, 168] on md-option "20RE" at bounding box center [46, 170] width 69 height 24
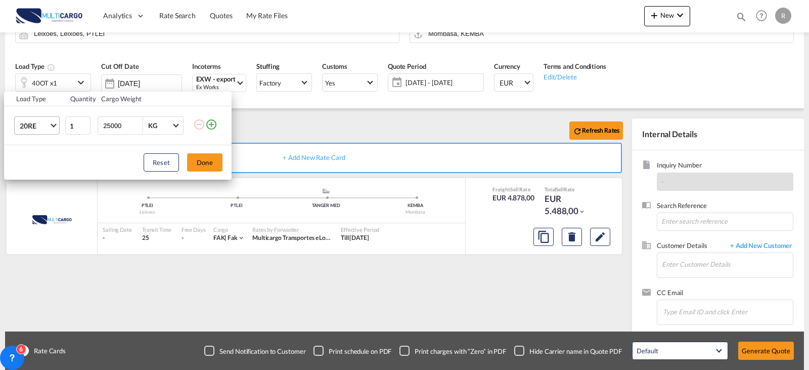
click at [50, 126] on tr "20RE 1 25000 KG KG" at bounding box center [118, 125] width 228 height 39
type input "10000"
click at [204, 159] on button "Done" at bounding box center [204, 162] width 35 height 18
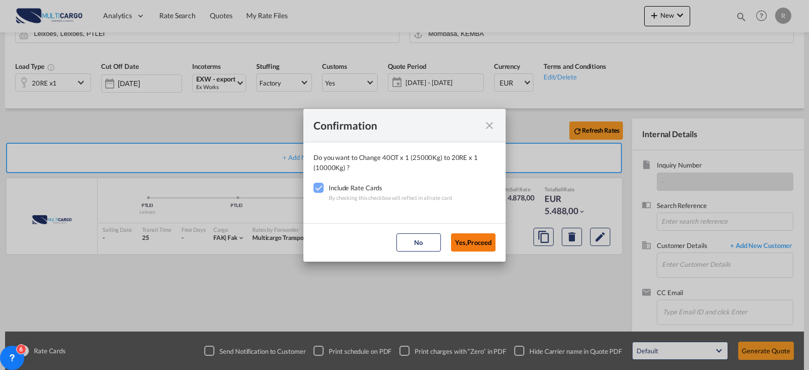
click at [466, 233] on button "Yes,Proceed" at bounding box center [473, 242] width 45 height 18
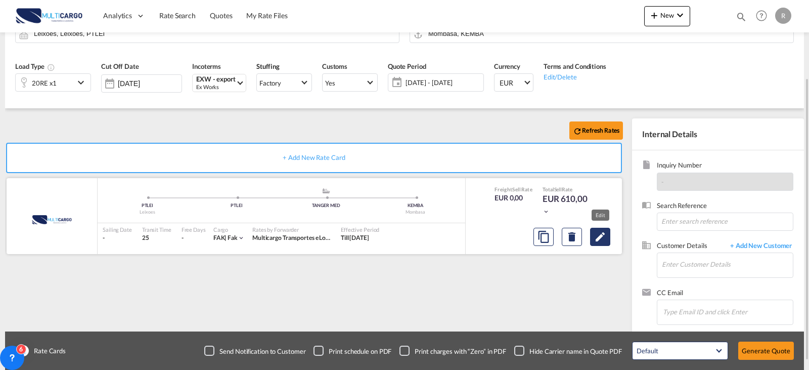
click at [609, 241] on button "Edit" at bounding box center [600, 237] width 20 height 18
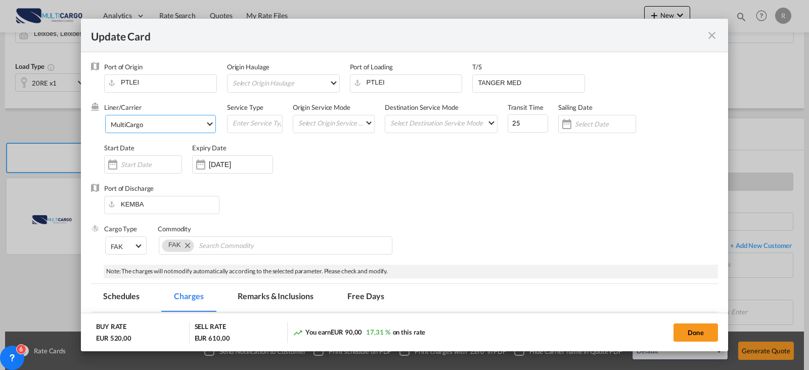
click at [203, 125] on span "MultiCargo" at bounding box center [158, 124] width 95 height 9
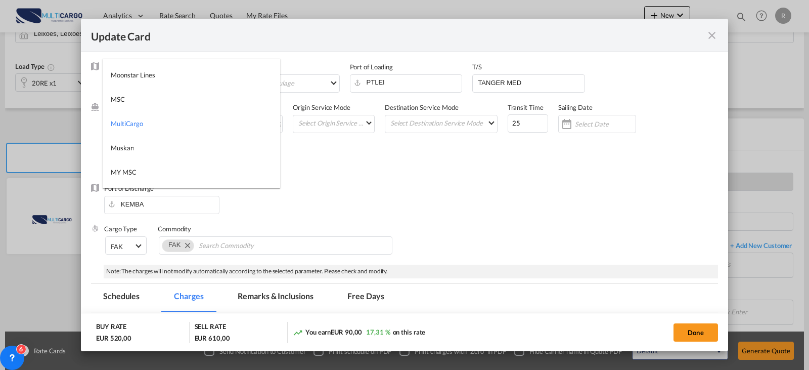
type md-option "1485"
type md-option "795"
type md-option "17"
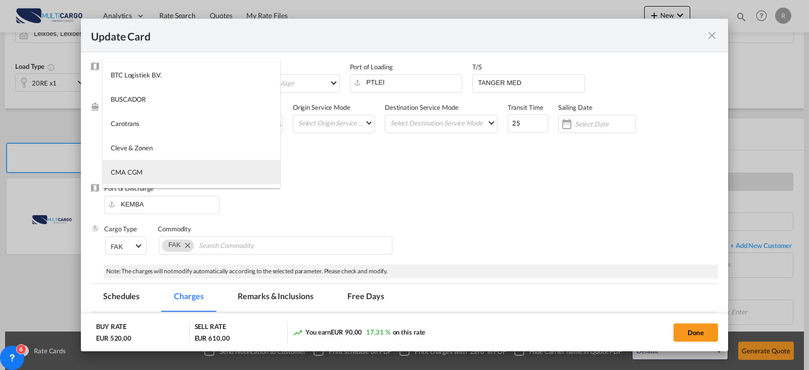
click at [196, 169] on md-option "CMA CGM" at bounding box center [192, 172] width 178 height 24
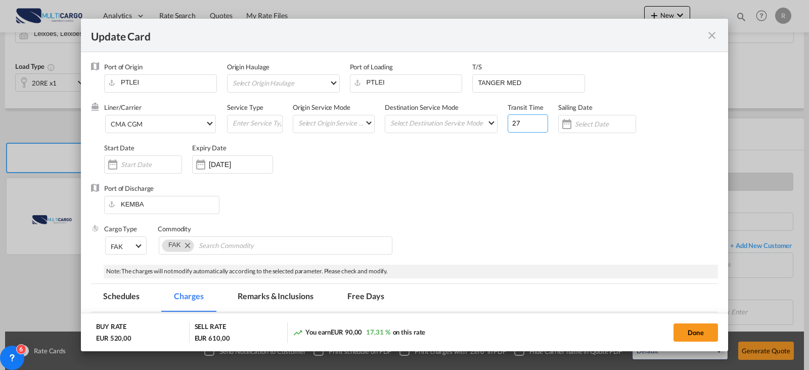
drag, startPoint x: 535, startPoint y: 120, endPoint x: 461, endPoint y: 112, distance: 74.7
click at [508, 114] on input "27" at bounding box center [528, 123] width 40 height 18
type input "2"
type input "63"
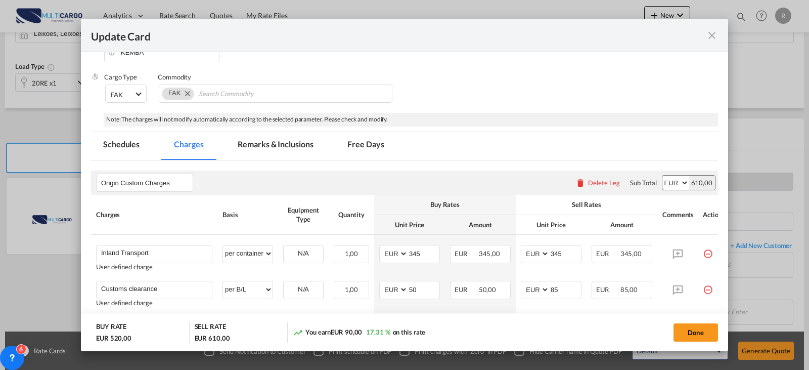
scroll to position [202, 0]
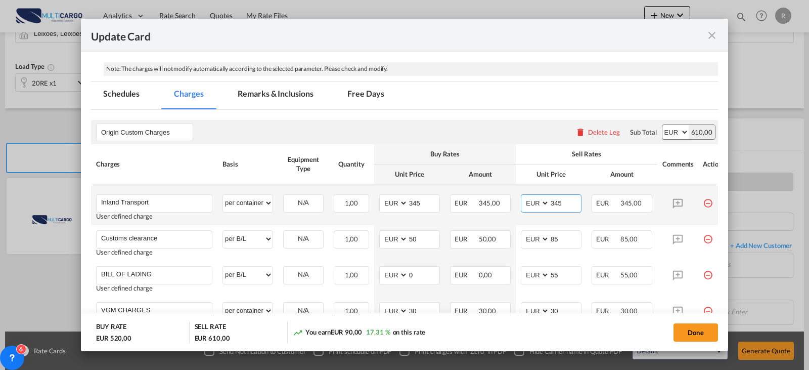
drag, startPoint x: 564, startPoint y: 204, endPoint x: 534, endPoint y: 204, distance: 29.8
click at [534, 204] on md-input-container "AED AFN ALL AMD ANG AOA ARS AUD AWG AZN BAM BBD BDT BGN BHD BIF BMD BND [PERSON…" at bounding box center [551, 203] width 61 height 18
click at [560, 206] on input "345" at bounding box center [565, 202] width 31 height 15
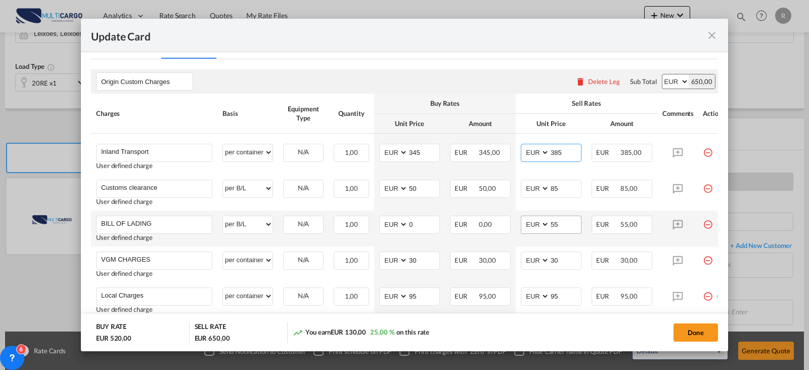
scroll to position [304, 0]
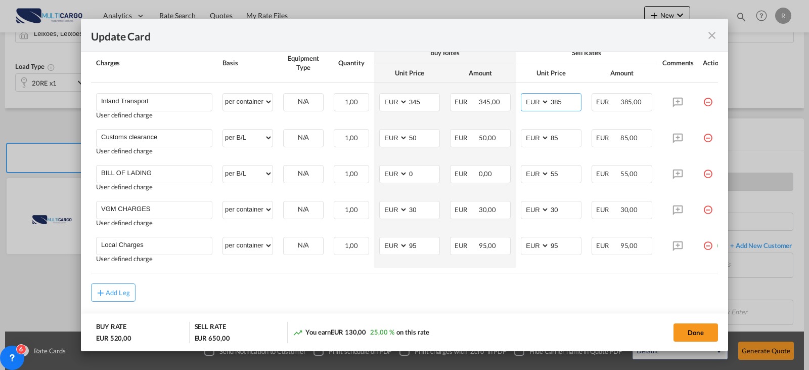
type input "385"
drag, startPoint x: 686, startPoint y: 272, endPoint x: 725, endPoint y: 265, distance: 39.7
click at [727, 272] on md-dialog-content "Port of Origin PTLEI Origin Haulage Select Origin Haulage rail road barge truck…" at bounding box center [404, 201] width 647 height 299
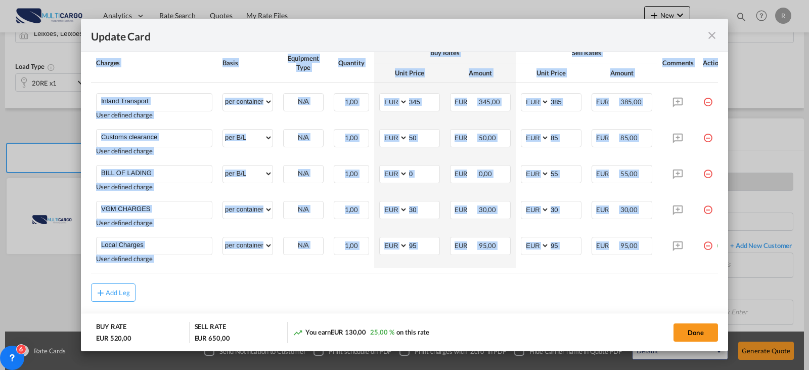
drag, startPoint x: 667, startPoint y: 276, endPoint x: 699, endPoint y: 276, distance: 31.9
click at [699, 276] on rate-modification "Origin Custom Charges Please enter leg name Leg Name Already Exists Delete Leg …" at bounding box center [404, 155] width 627 height 293
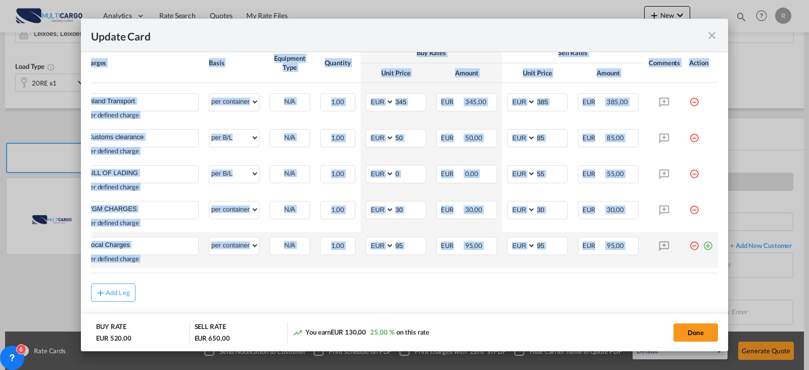
click at [700, 242] on div "Update Card Port ..." at bounding box center [707, 242] width 14 height 10
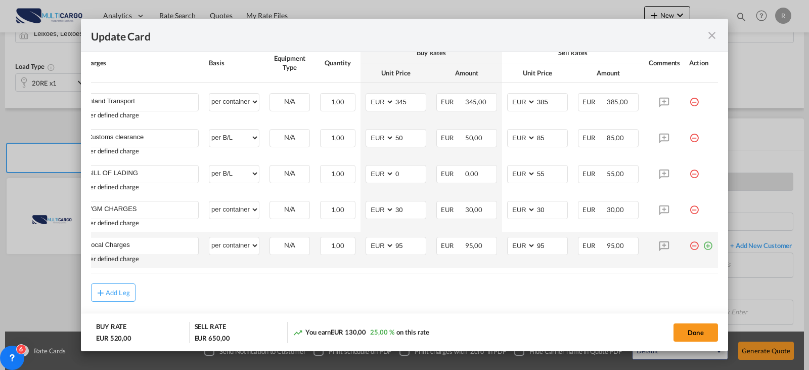
click at [703, 243] on md-icon "icon-plus-circle-outline green-400-fg" at bounding box center [708, 242] width 10 height 10
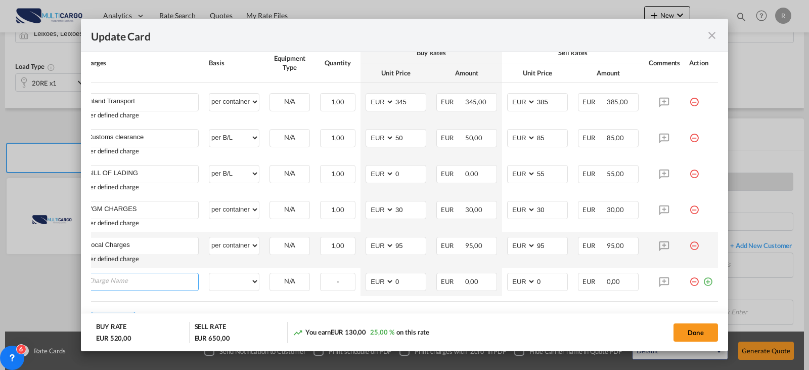
scroll to position [0, 10]
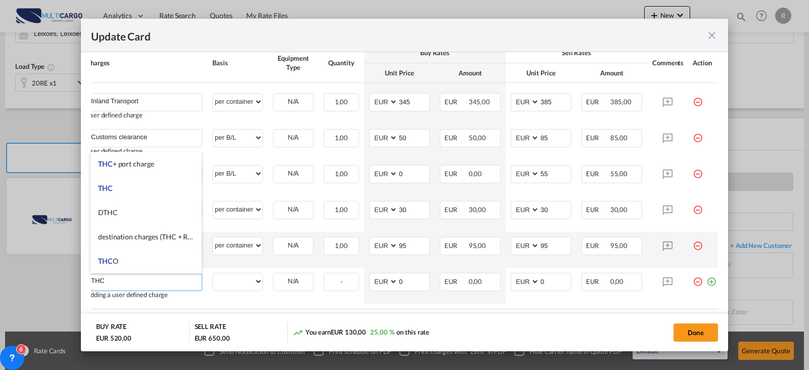
type input "THC"
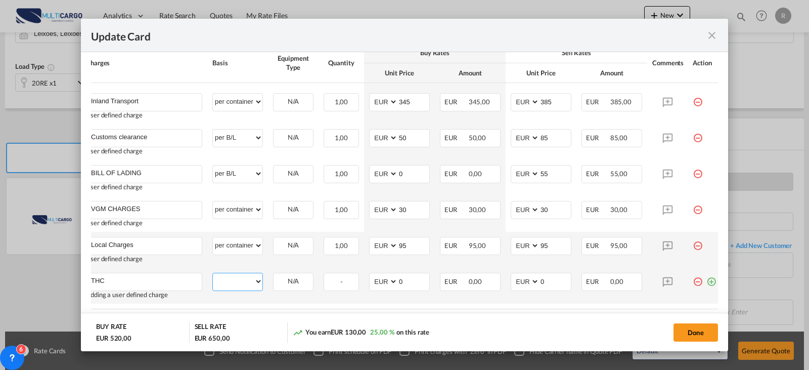
click at [248, 283] on select "per equipment per container per B/L per shipping bill per shipment per pallet p…" at bounding box center [238, 281] width 50 height 16
select select "per container"
click at [213, 273] on select "per equipment per container per B/L per shipping bill per shipment per pallet p…" at bounding box center [238, 281] width 50 height 16
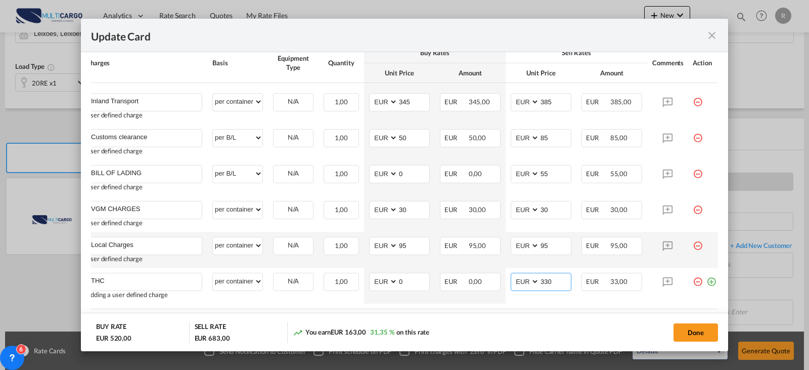
type input "330"
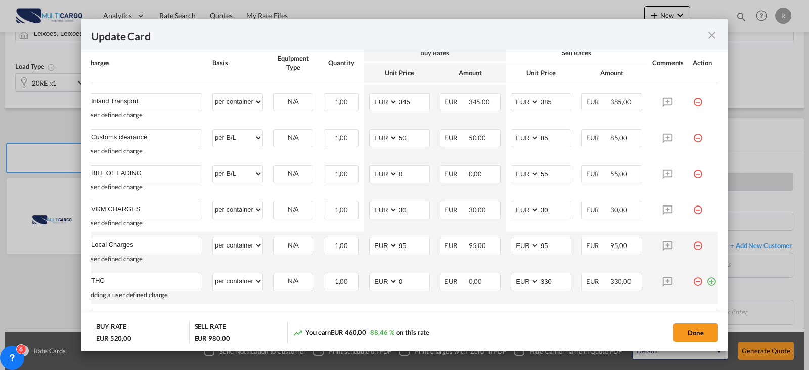
scroll to position [361, 0]
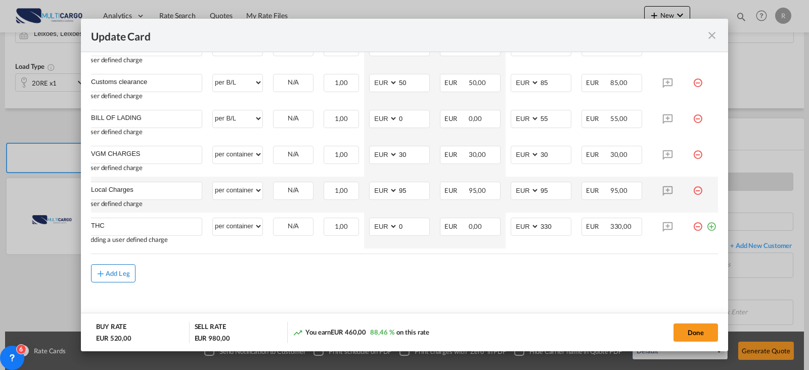
click at [108, 273] on div "Add Leg" at bounding box center [118, 273] width 24 height 6
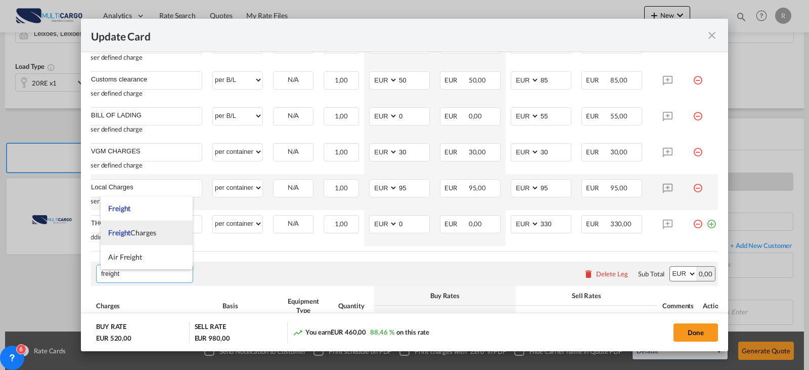
click at [158, 235] on li "Freight Charges" at bounding box center [147, 233] width 92 height 24
type input "Freight Charges"
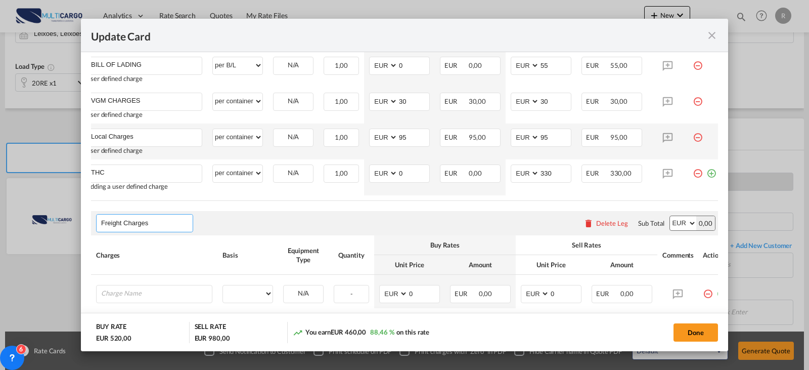
scroll to position [462, 0]
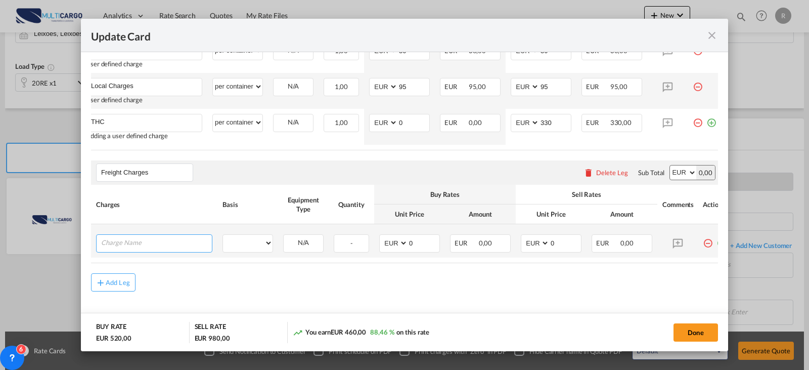
click at [150, 248] on input "Charge Name" at bounding box center [156, 242] width 111 height 15
type input "c"
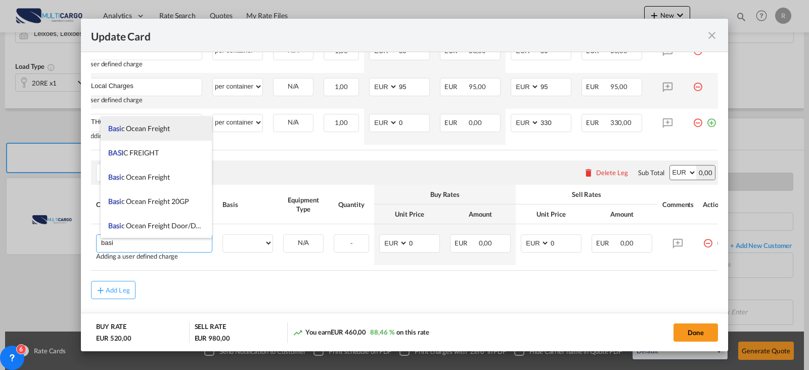
click at [155, 135] on li "Basi c Ocean Freight" at bounding box center [156, 128] width 111 height 24
type input "Basic Ocean Freight"
select select "per equipment"
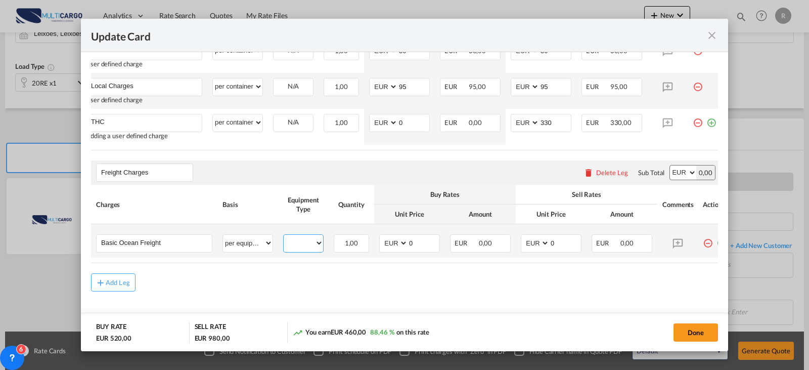
click at [305, 250] on select "20RE" at bounding box center [303, 243] width 39 height 14
select select "20RE"
click at [284, 239] on select "20RE" at bounding box center [303, 243] width 39 height 14
drag, startPoint x: 430, startPoint y: 246, endPoint x: 389, endPoint y: 245, distance: 41.0
click at [389, 245] on md-input-container "AED AFN ALL AMD ANG AOA ARS AUD AWG AZN BAM BBD BDT BGN BHD BIF BMD BND [PERSON…" at bounding box center [409, 243] width 61 height 18
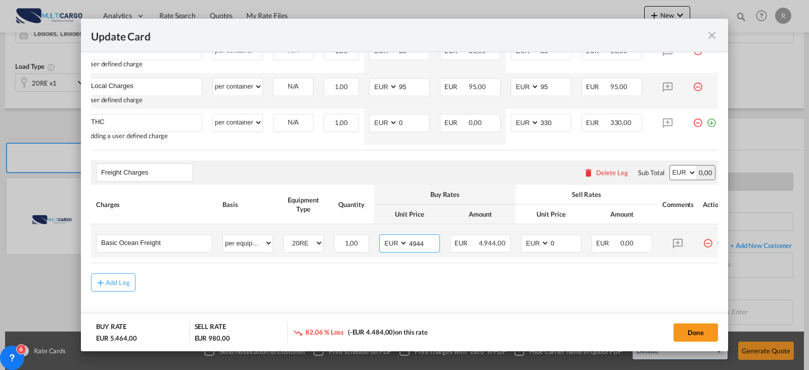
type input "4944"
type input "5694"
drag, startPoint x: 704, startPoint y: 329, endPoint x: 689, endPoint y: 307, distance: 26.7
click at [704, 329] on button "Done" at bounding box center [696, 332] width 45 height 18
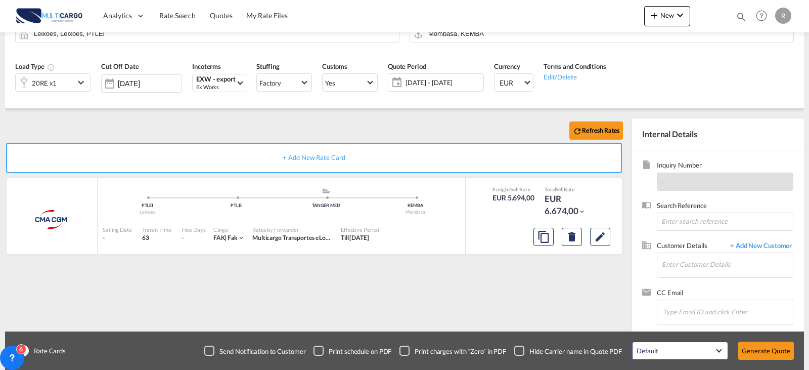
scroll to position [479, 0]
click at [775, 247] on span "+ Add New Customer" at bounding box center [759, 247] width 68 height 12
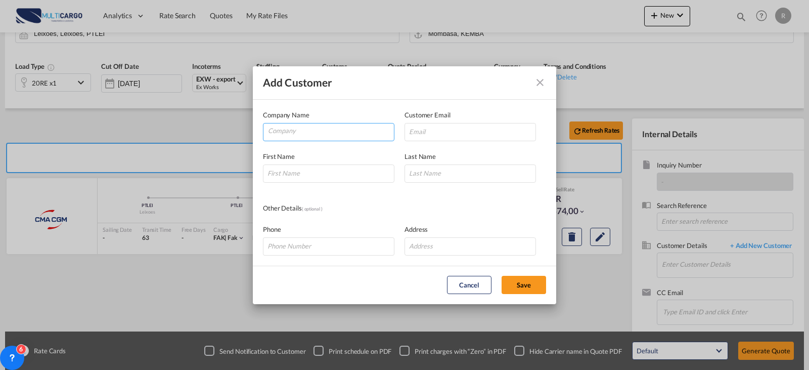
click at [332, 132] on input "Company" at bounding box center [331, 130] width 126 height 15
paste input "ECU WORLDWIDE ([GEOGRAPHIC_DATA]) LTD"
type input "ECU WORLDWIDE ([GEOGRAPHIC_DATA]) LTD"
click at [450, 129] on input "Add Customer Company ..." at bounding box center [471, 132] width 132 height 18
paste input "[EMAIL_ADDRESS][DOMAIN_NAME]"
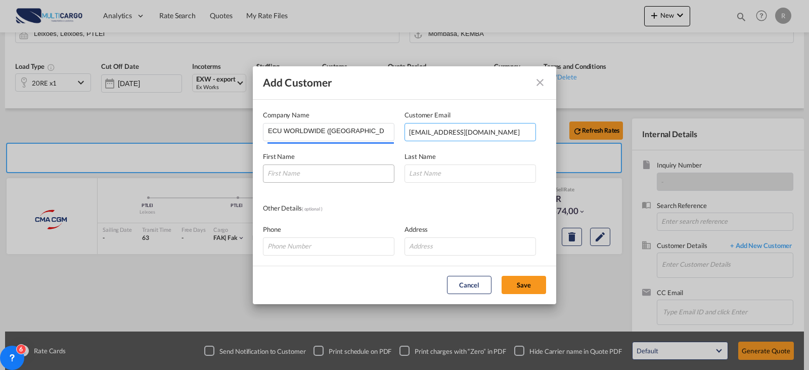
type input "[EMAIL_ADDRESS][DOMAIN_NAME]"
click at [331, 166] on input "Add Customer Company ..." at bounding box center [329, 173] width 132 height 18
type input "b"
drag, startPoint x: 335, startPoint y: 168, endPoint x: 289, endPoint y: 168, distance: 46.5
click at [289, 168] on input "[PERSON_NAME]" at bounding box center [329, 173] width 132 height 18
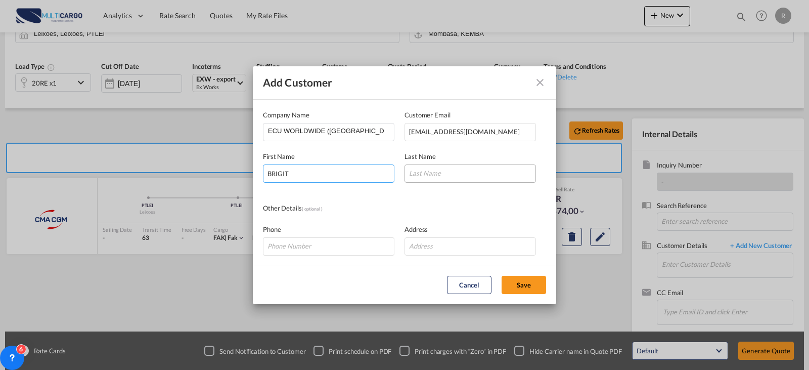
type input "BRIGIT"
click at [466, 164] on input "Add Customer Company ..." at bounding box center [471, 173] width 132 height 18
paste input "MWENDWA"
type input "MWENDWA"
click at [540, 285] on button "Save" at bounding box center [524, 285] width 45 height 18
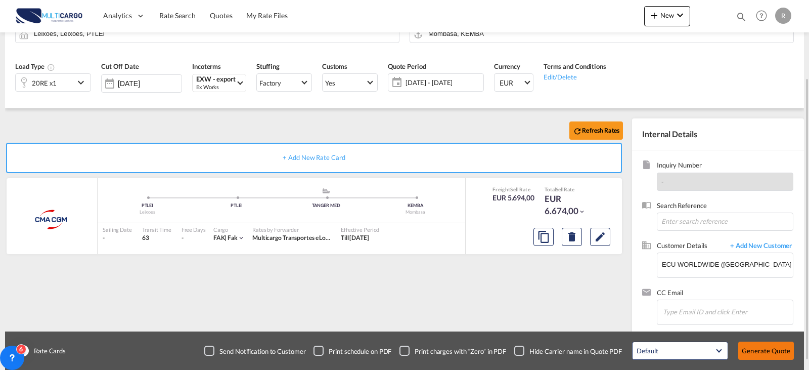
click at [766, 350] on button "Generate Quote" at bounding box center [767, 350] width 56 height 18
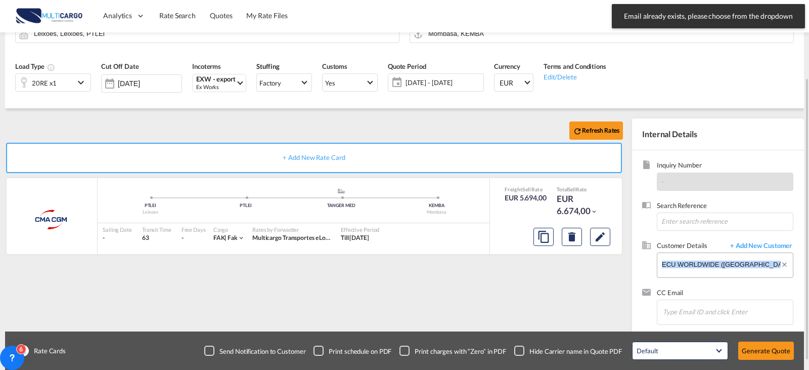
drag, startPoint x: 660, startPoint y: 268, endPoint x: 667, endPoint y: 267, distance: 7.6
click at [667, 267] on md-input-container "Enter Customer Details ECU WORLDWIDE ([GEOGRAPHIC_DATA]) LTD, [PERSON_NAME], [E…" at bounding box center [725, 264] width 137 height 25
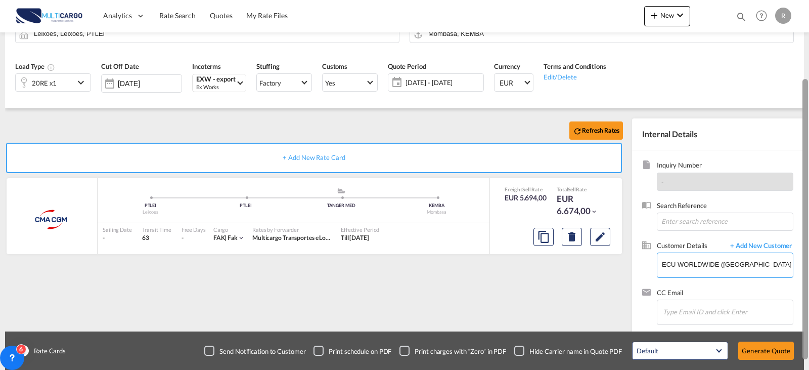
scroll to position [0, 136]
drag, startPoint x: 666, startPoint y: 267, endPoint x: 809, endPoint y: 271, distance: 143.2
click at [809, 271] on md-content "Analytics Reports Dashboard Rate Search Quotes My Rate Files New Quotes" at bounding box center [404, 185] width 809 height 370
type input "E"
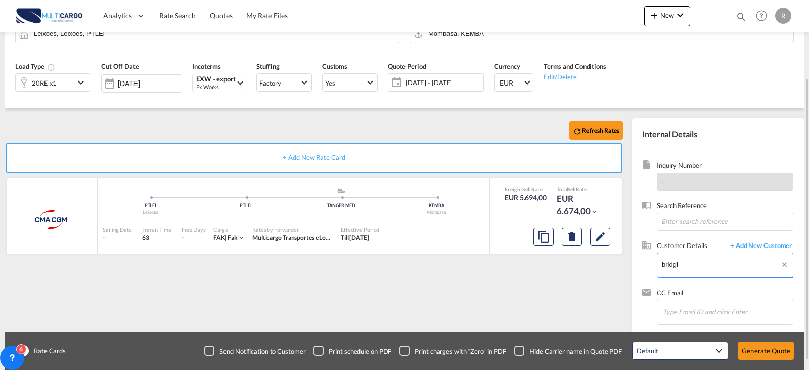
click at [690, 264] on body "Analytics Reports Dashboard Rate Search Quotes My Rate Files Analytics" at bounding box center [404, 185] width 809 height 370
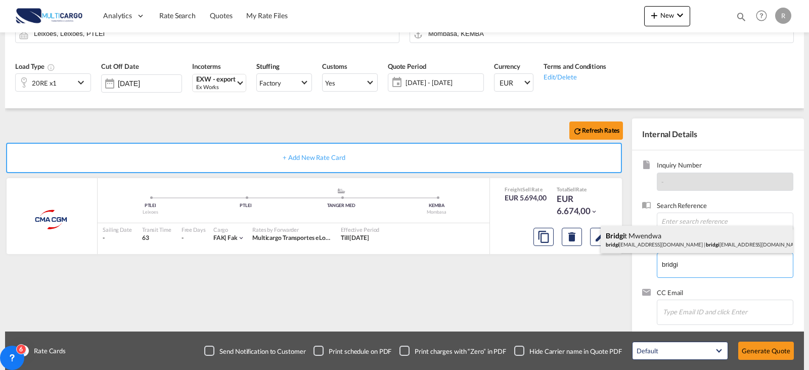
click at [690, 245] on div "Bridgi t Mwendwa bridgi [EMAIL_ADDRESS][DOMAIN_NAME] | bridgi [EMAIL_ADDRESS][D…" at bounding box center [697, 239] width 192 height 27
type input "[EMAIL_ADDRESS][DOMAIN_NAME], [PERSON_NAME], [EMAIL_ADDRESS][DOMAIN_NAME]"
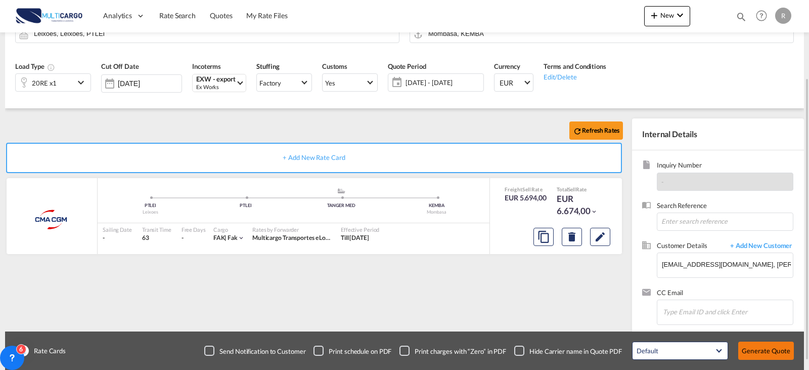
click at [760, 357] on button "Generate Quote" at bounding box center [767, 350] width 56 height 18
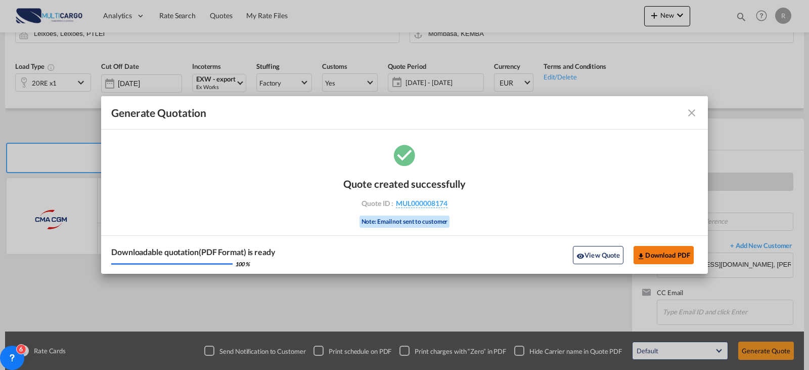
click at [648, 258] on button "Download PDF" at bounding box center [664, 255] width 60 height 18
click at [689, 115] on md-icon "icon-close fg-AAA8AD cursor m-0" at bounding box center [692, 113] width 12 height 12
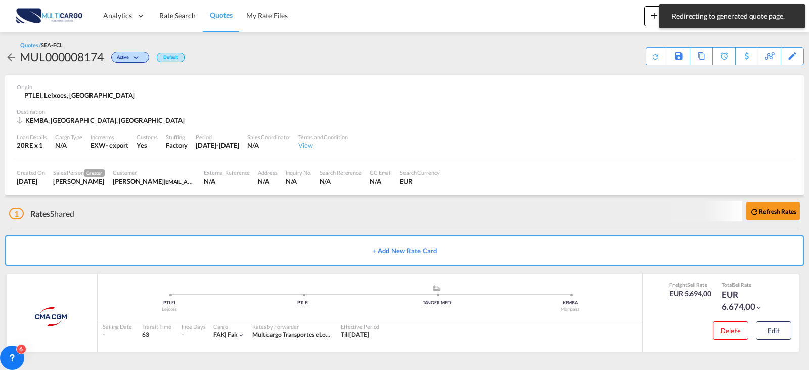
scroll to position [2, 0]
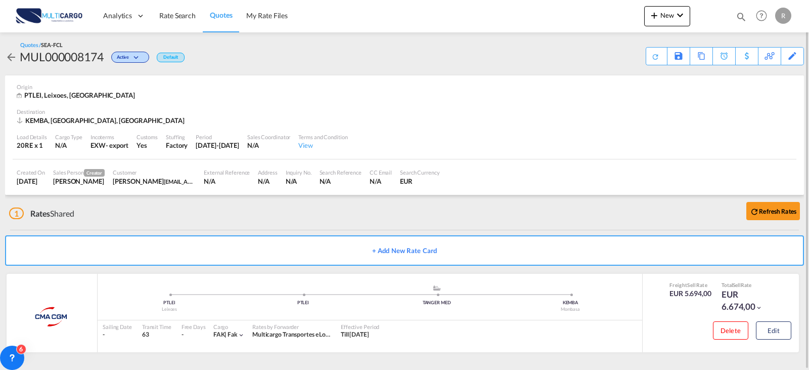
click at [743, 16] on md-icon "icon-magnify" at bounding box center [741, 16] width 11 height 11
click at [593, 18] on select "Quotes" at bounding box center [580, 17] width 48 height 18
select select "Quotes"
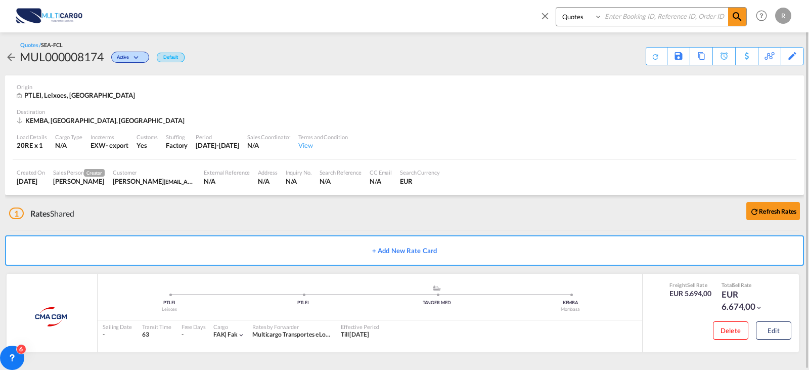
click at [556, 8] on select "Quotes" at bounding box center [580, 17] width 48 height 18
click at [648, 22] on input at bounding box center [665, 17] width 126 height 18
type input "7774"
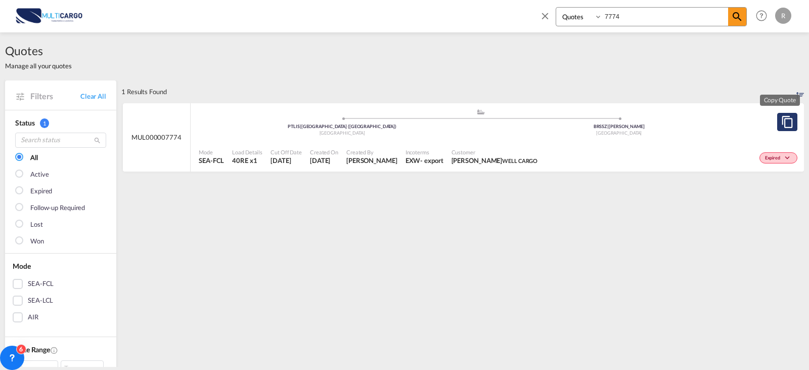
click at [786, 117] on button "Copy Quote" at bounding box center [787, 122] width 20 height 18
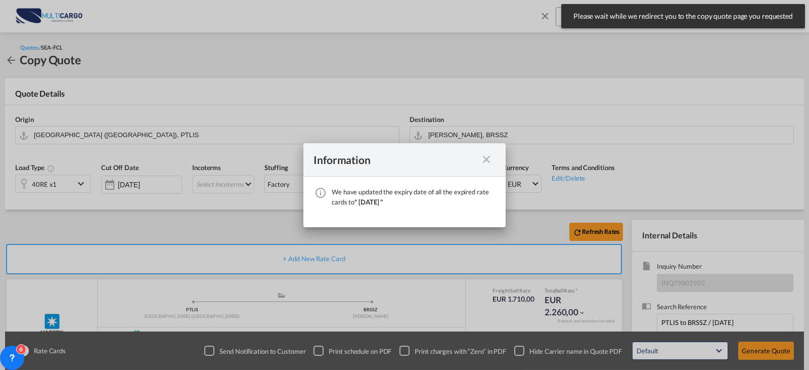
click at [496, 162] on div "Information" at bounding box center [405, 159] width 202 height 33
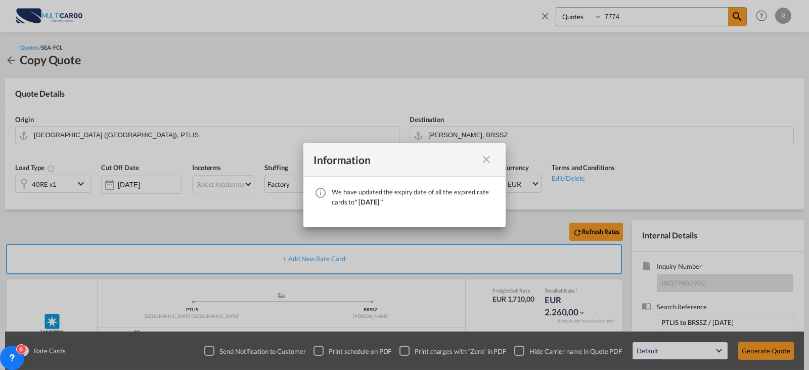
click at [486, 161] on md-icon "icon-close fg-AAA8AD cursor" at bounding box center [487, 159] width 12 height 12
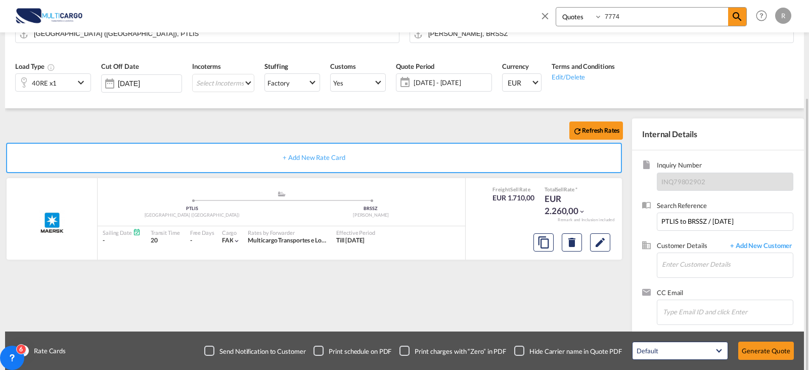
scroll to position [112, 0]
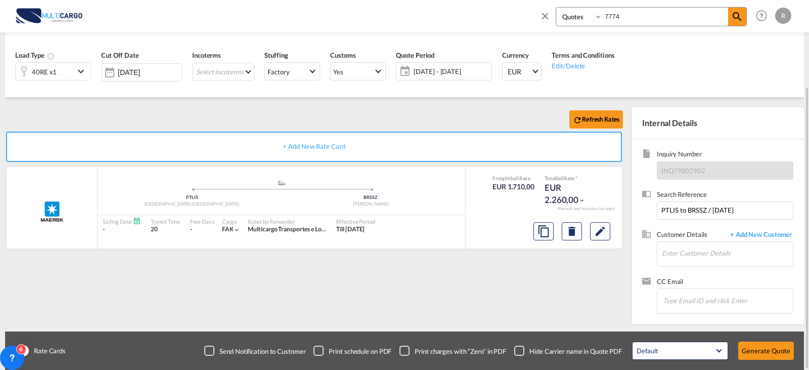
click at [444, 76] on span "[DATE] - [DATE]" at bounding box center [451, 71] width 75 height 9
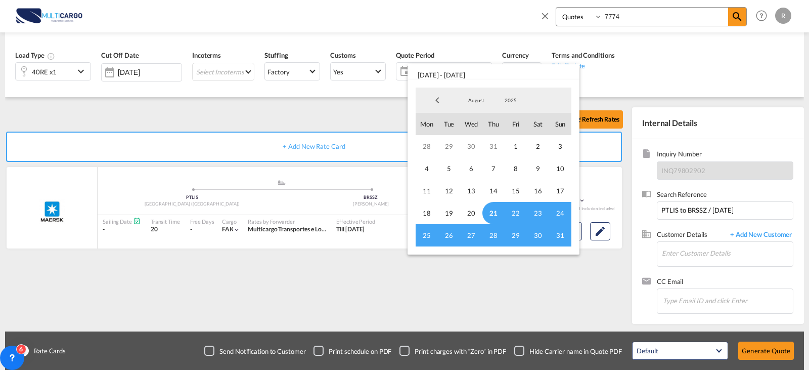
click at [496, 212] on span "21" at bounding box center [494, 213] width 22 height 22
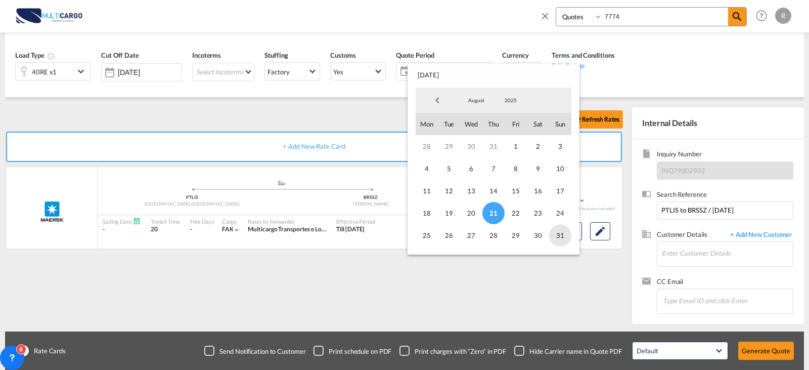
click at [561, 234] on span "31" at bounding box center [560, 235] width 22 height 22
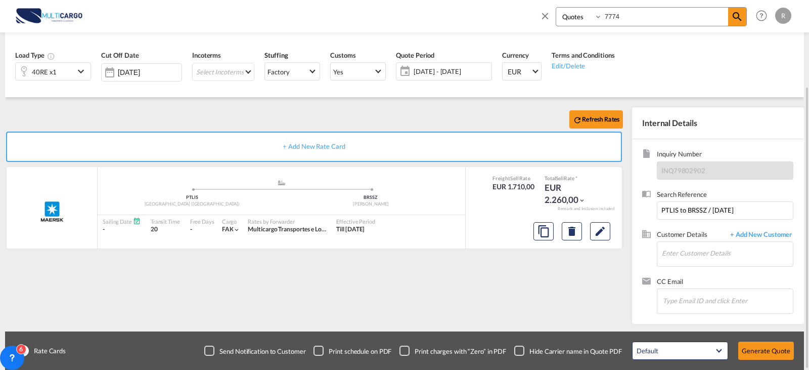
click at [559, 285] on div "Refresh Rates + Add New Rate Card MAERSK LINE added by you .a{fill:#aaa8ad;} .a…" at bounding box center [316, 212] width 622 height 211
click at [701, 262] on input "Enter Customer Details" at bounding box center [727, 253] width 131 height 23
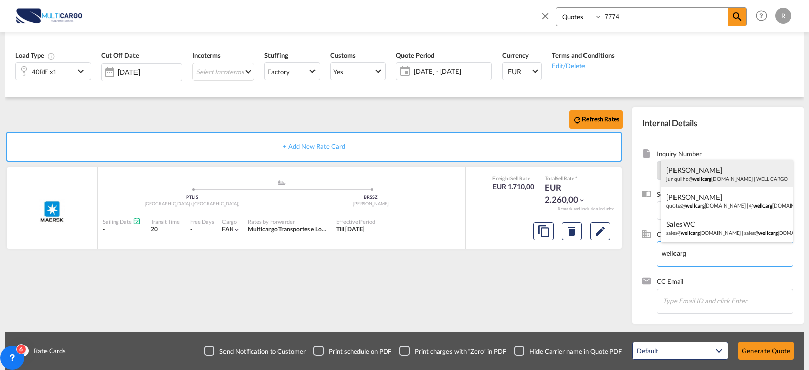
click at [759, 178] on div "[PERSON_NAME]@ wellcarg [DOMAIN_NAME] | WELL CARGO" at bounding box center [728, 173] width 132 height 27
type input "WELL CARGO, [PERSON_NAME], [EMAIL_ADDRESS][DOMAIN_NAME]"
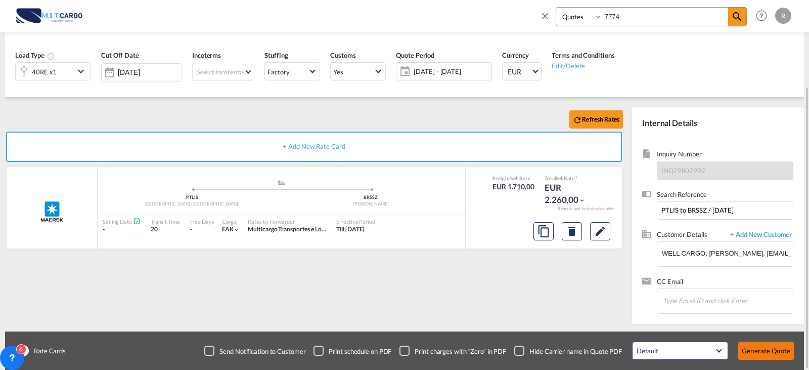
click at [771, 355] on button "Generate Quote" at bounding box center [767, 350] width 56 height 18
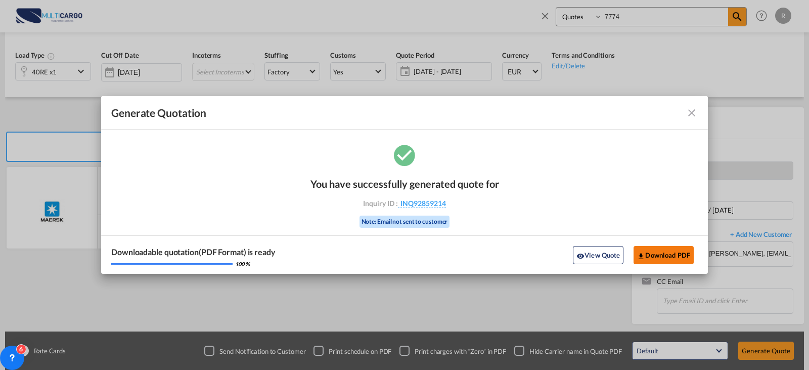
click at [654, 257] on button "Download PDF" at bounding box center [664, 255] width 60 height 18
